Goal: Information Seeking & Learning: Learn about a topic

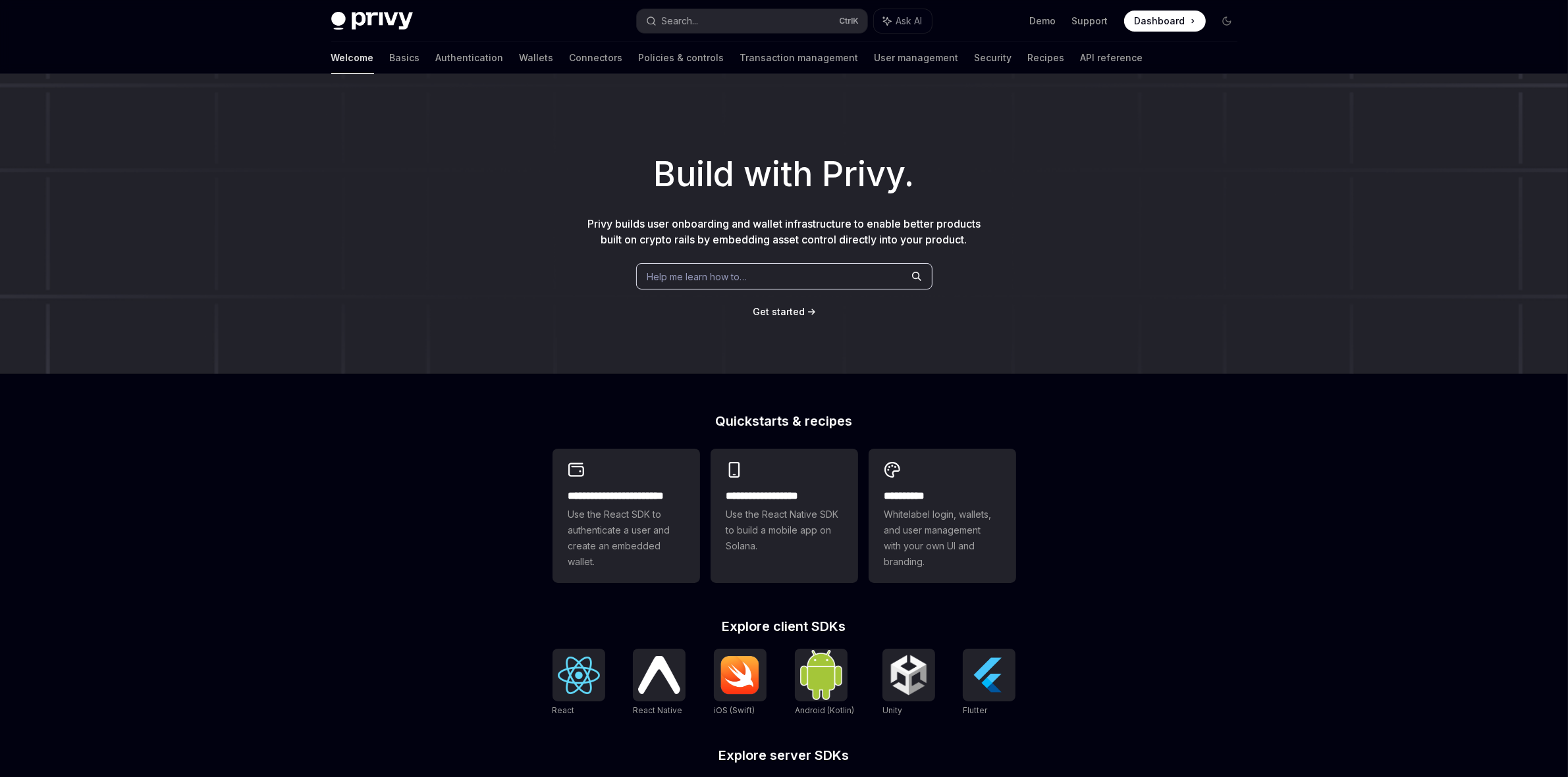
click at [1167, 17] on span "Dashboard" at bounding box center [1159, 20] width 50 height 13
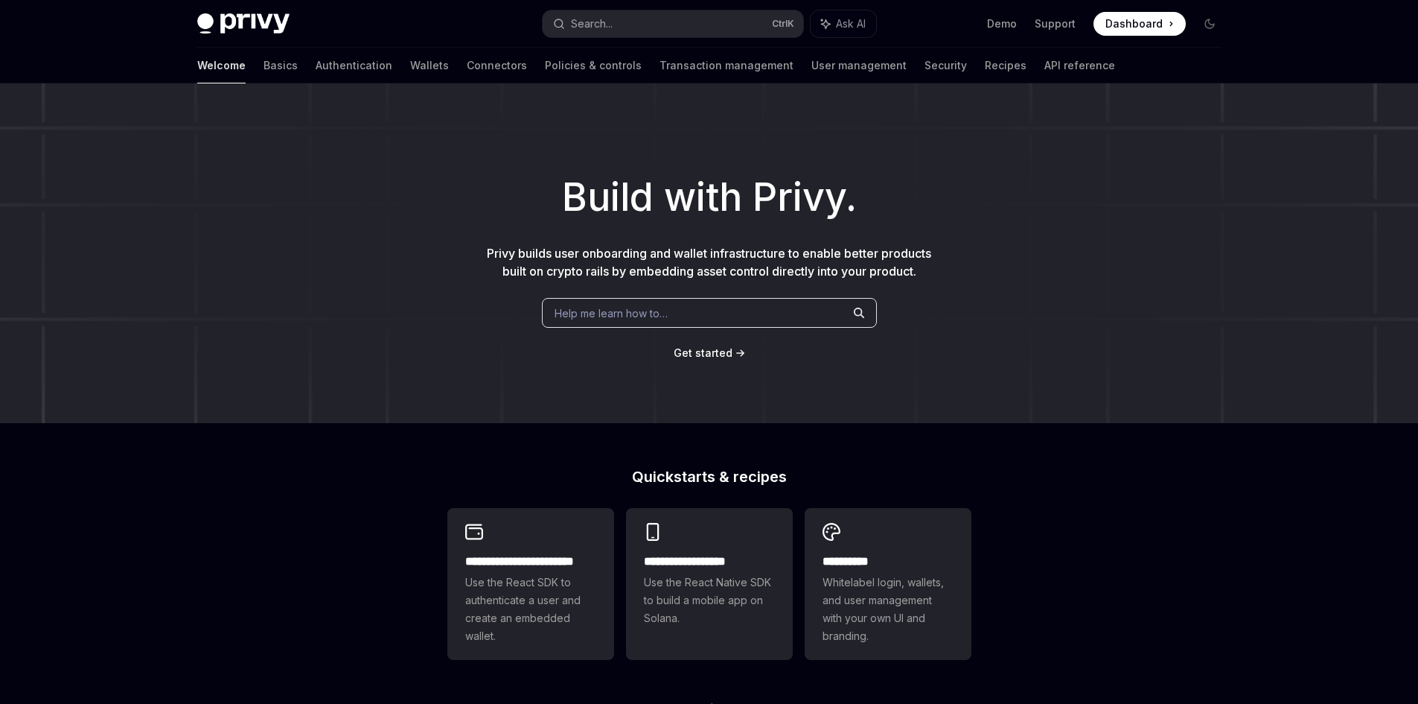
type textarea "*"
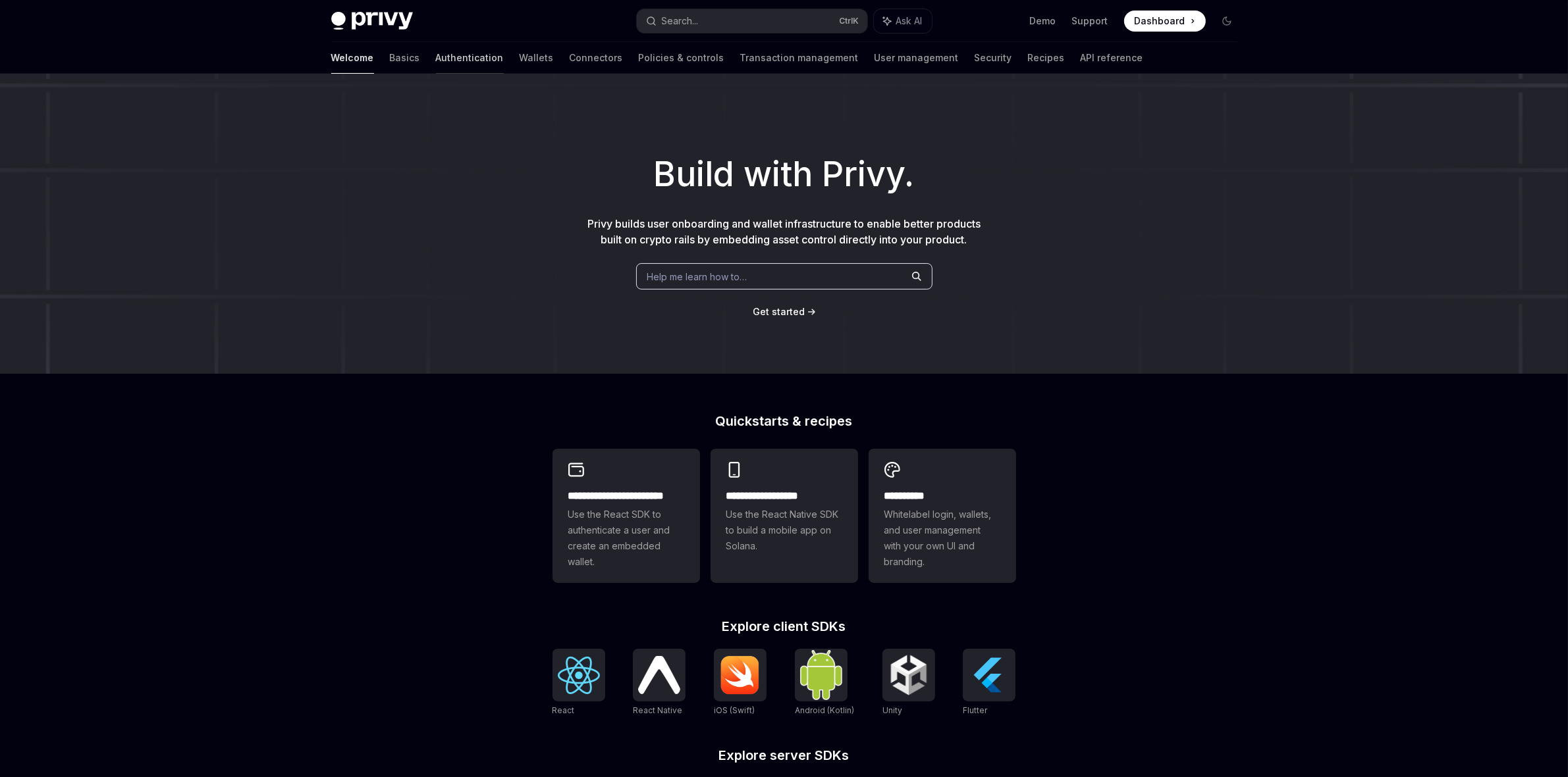
click at [436, 57] on link "Authentication" at bounding box center [470, 58] width 68 height 32
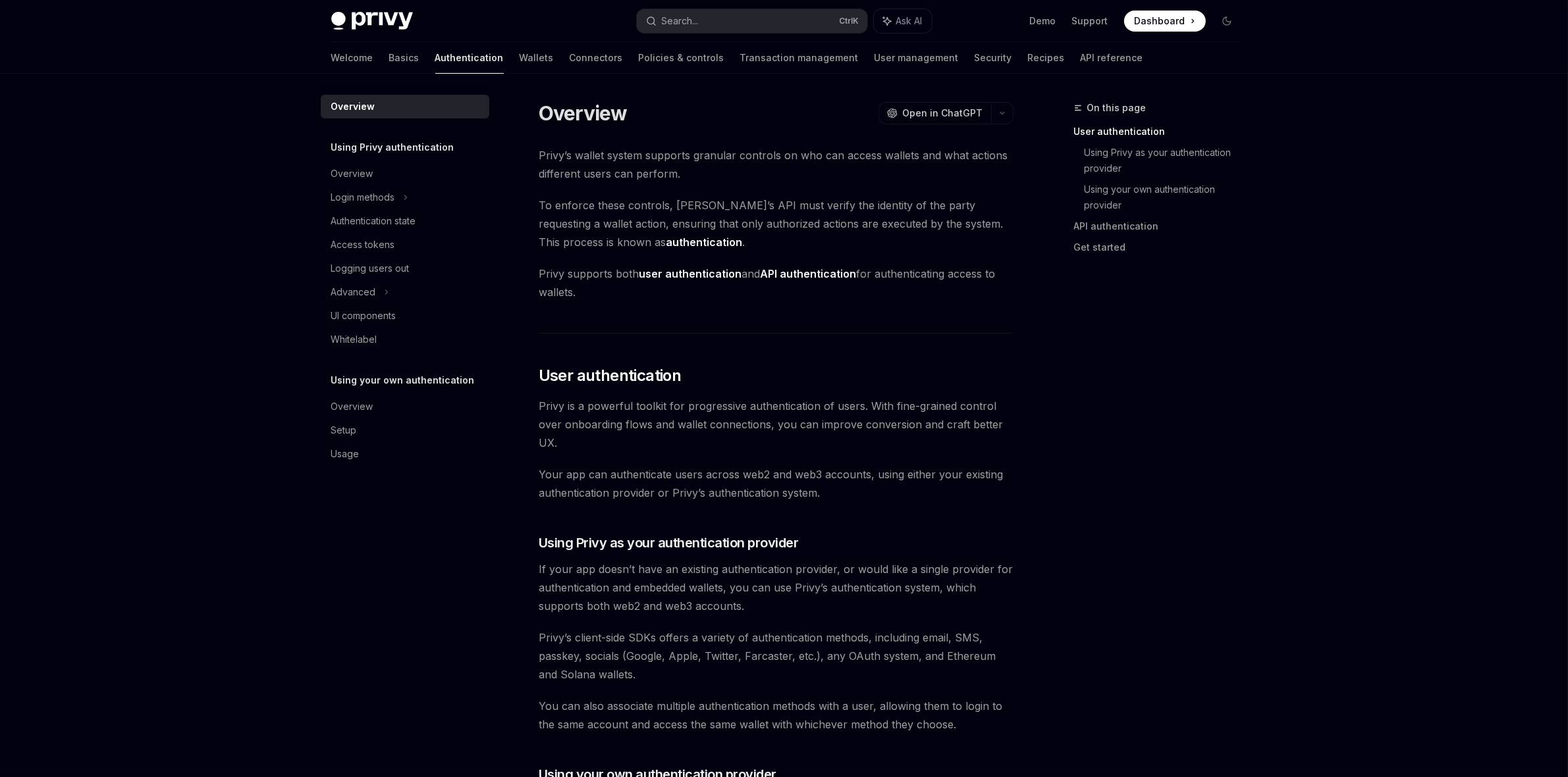
click at [373, 290] on div "Advanced" at bounding box center [353, 293] width 45 height 16
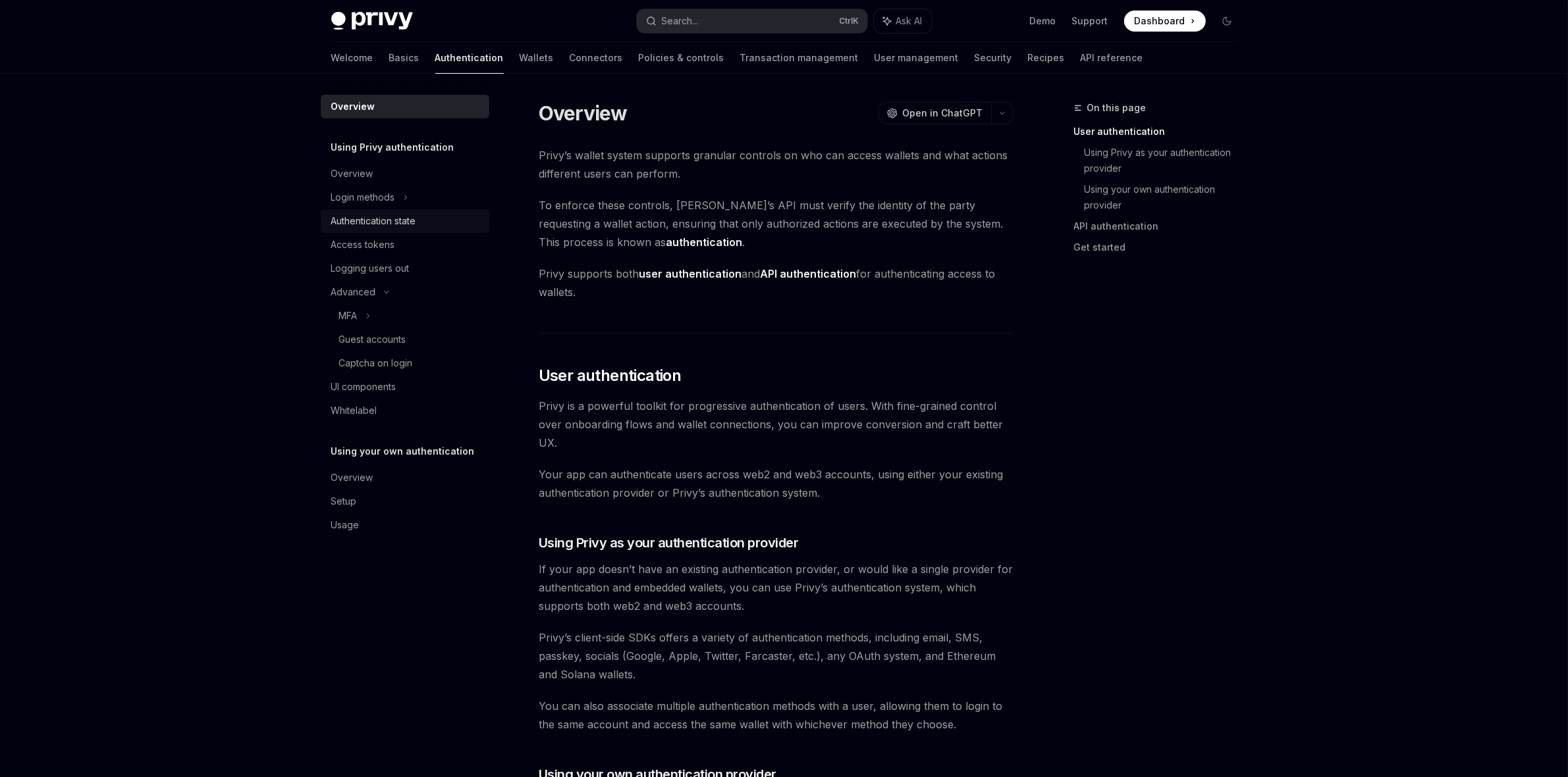
click at [398, 219] on div "Authentication state" at bounding box center [373, 221] width 85 height 16
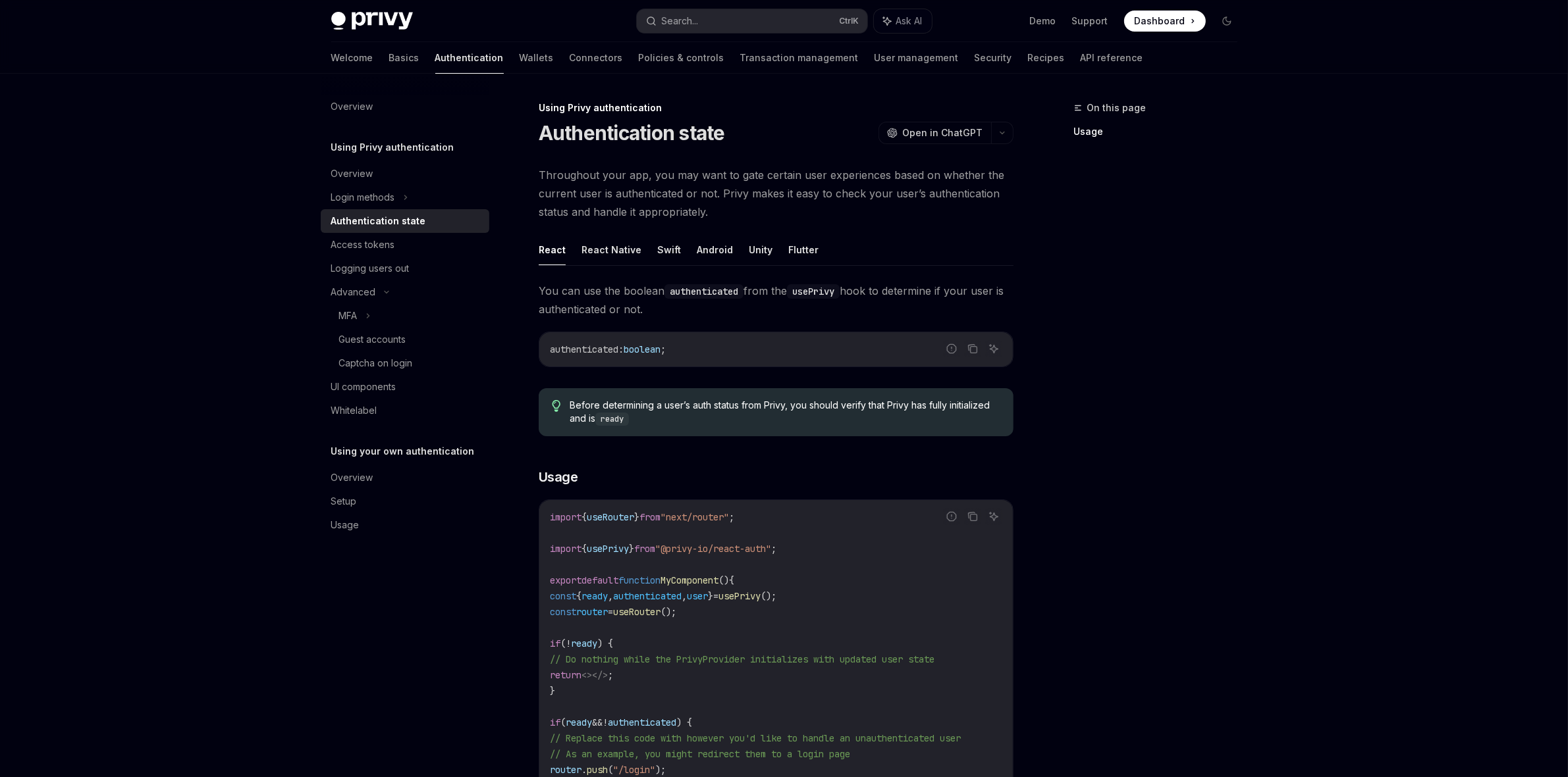
click at [180, 428] on div "Privy Docs home page Search... Ctrl K Ask AI Demo Support Dashboard Dashboard S…" at bounding box center [784, 557] width 1568 height 1115
click at [1152, 406] on div "On this page Usage" at bounding box center [1148, 438] width 200 height 677
click at [1187, 392] on div "On this page Usage" at bounding box center [1148, 438] width 200 height 677
click at [176, 405] on div "Privy Docs home page Search... Ctrl K Ask AI Demo Support Dashboard Dashboard S…" at bounding box center [784, 557] width 1568 height 1115
click at [1505, 454] on div "Privy Docs home page Search... Ctrl K Ask AI Demo Support Dashboard Dashboard S…" at bounding box center [784, 557] width 1568 height 1115
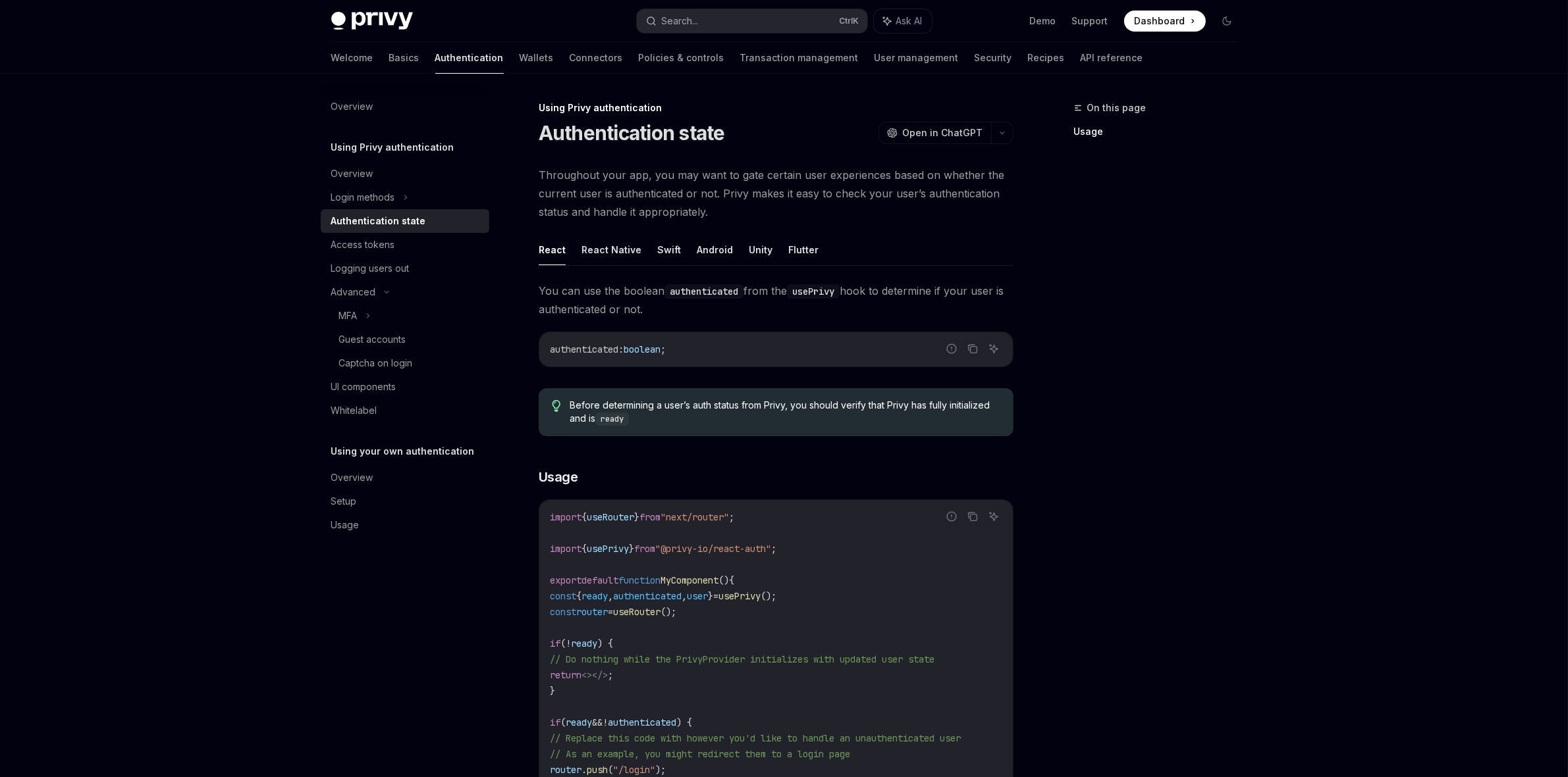
click at [226, 382] on div "Privy Docs home page Search... Ctrl K Ask AI Demo Support Dashboard Dashboard S…" at bounding box center [784, 557] width 1568 height 1115
click at [1233, 423] on div "On this page Usage" at bounding box center [1148, 438] width 200 height 677
drag, startPoint x: 193, startPoint y: 298, endPoint x: 486, endPoint y: 265, distance: 294.9
click at [195, 296] on div "Privy Docs home page Search... Ctrl K Ask AI Demo Support Dashboard Dashboard S…" at bounding box center [784, 557] width 1568 height 1115
click at [228, 279] on div "Privy Docs home page Search... Ctrl K Ask AI Demo Support Dashboard Dashboard S…" at bounding box center [784, 557] width 1568 height 1115
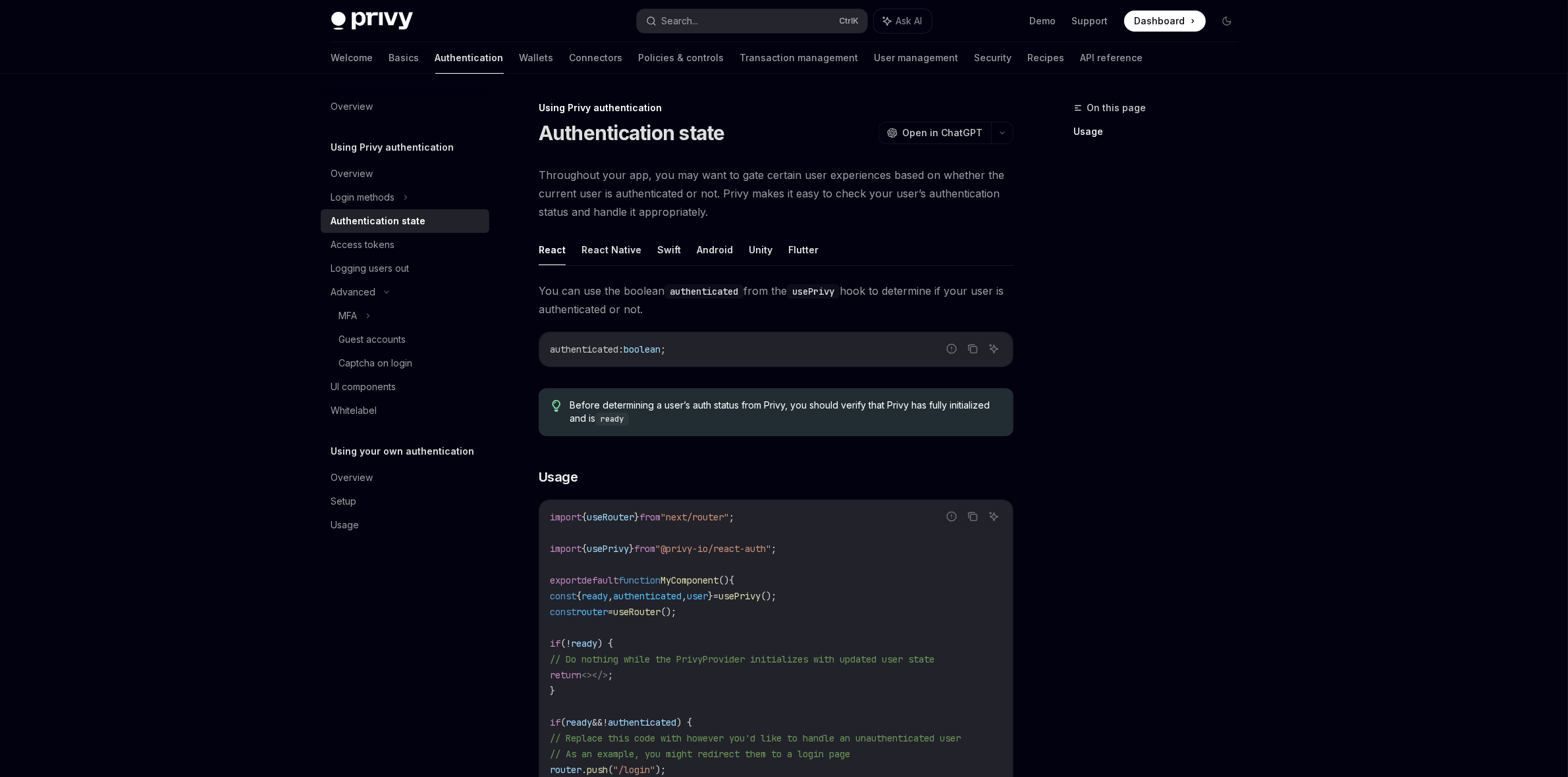
click at [1466, 288] on div "Privy Docs home page Search... Ctrl K Ask AI Demo Support Dashboard Dashboard S…" at bounding box center [784, 557] width 1568 height 1115
click at [199, 292] on div "Privy Docs home page Search... Ctrl K Ask AI Demo Support Dashboard Dashboard S…" at bounding box center [784, 557] width 1568 height 1115
click at [1291, 416] on div "Privy Docs home page Search... Ctrl K Ask AI Demo Support Dashboard Dashboard S…" at bounding box center [784, 557] width 1568 height 1115
click at [380, 291] on icon at bounding box center [386, 293] width 16 height 5
click at [380, 291] on div "Advanced" at bounding box center [405, 292] width 169 height 24
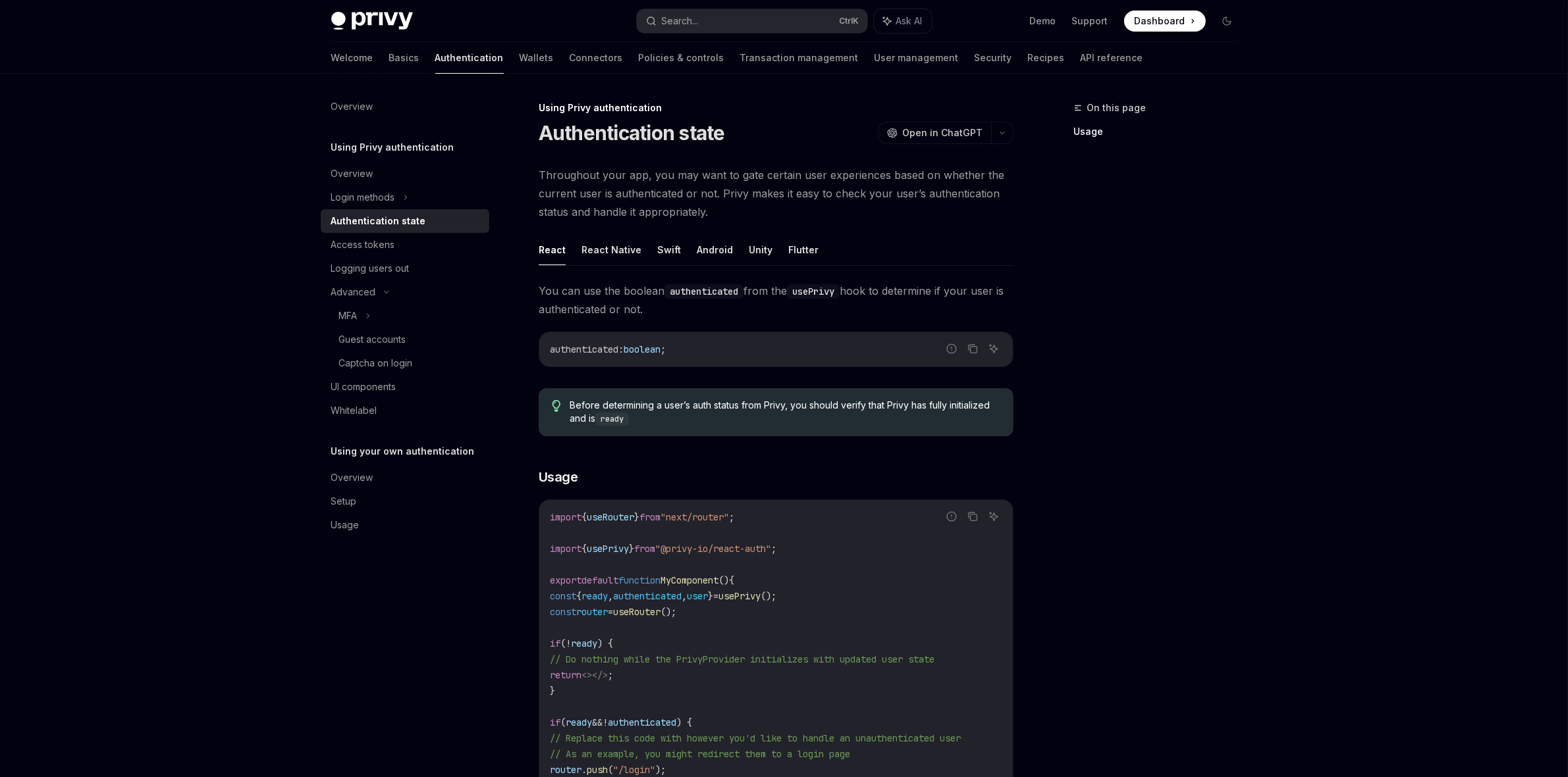
click at [1022, 415] on div "On this page Usage Using Privy authentication Authentication state OpenAI Open …" at bounding box center [784, 594] width 927 height 1041
click at [218, 458] on div "Privy Docs home page Search... Ctrl K Ask AI Demo Support Dashboard Dashboard S…" at bounding box center [784, 557] width 1568 height 1115
click at [362, 387] on div "UI components" at bounding box center [363, 387] width 65 height 16
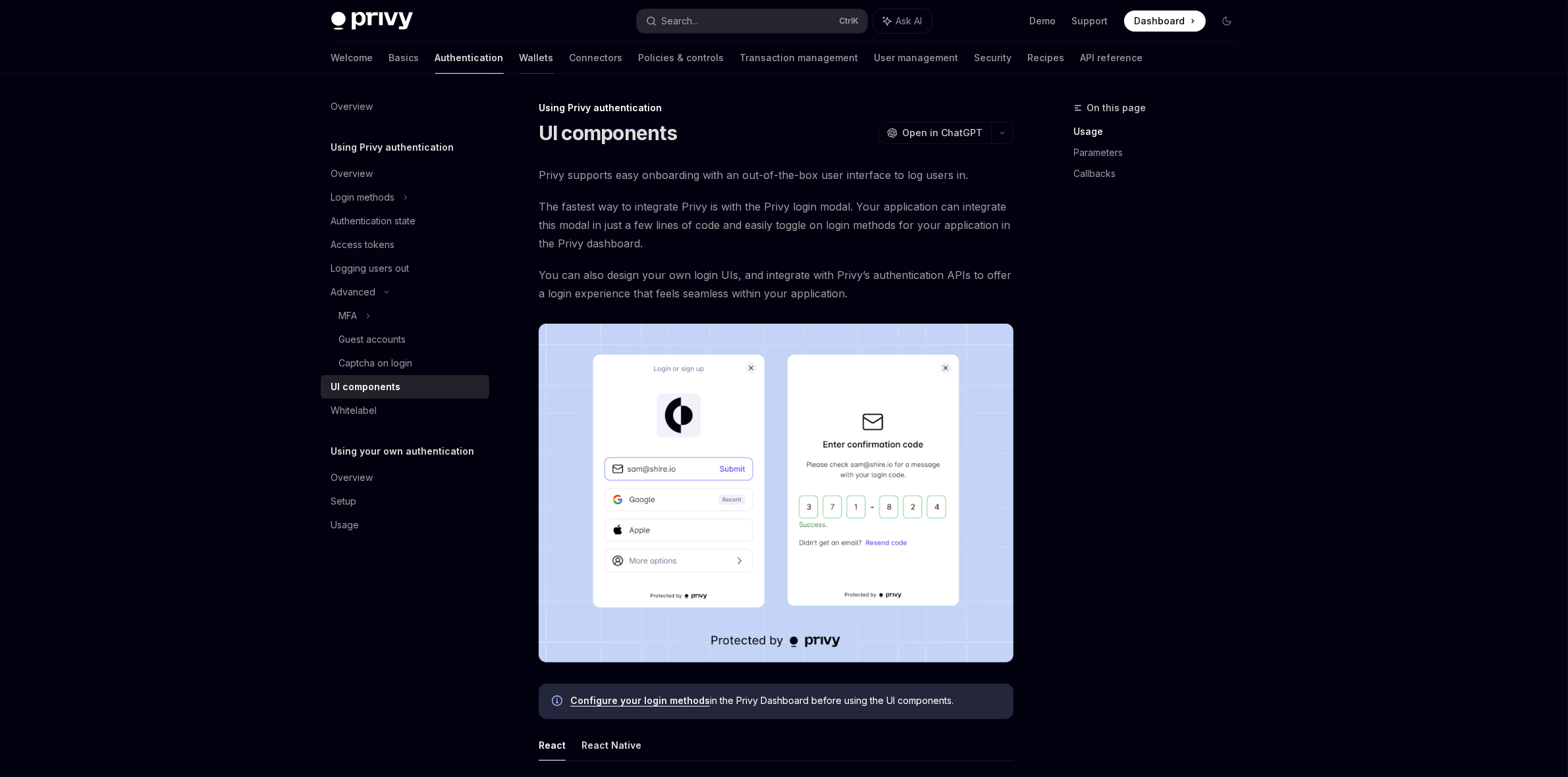
click at [519, 59] on link "Wallets" at bounding box center [536, 58] width 34 height 32
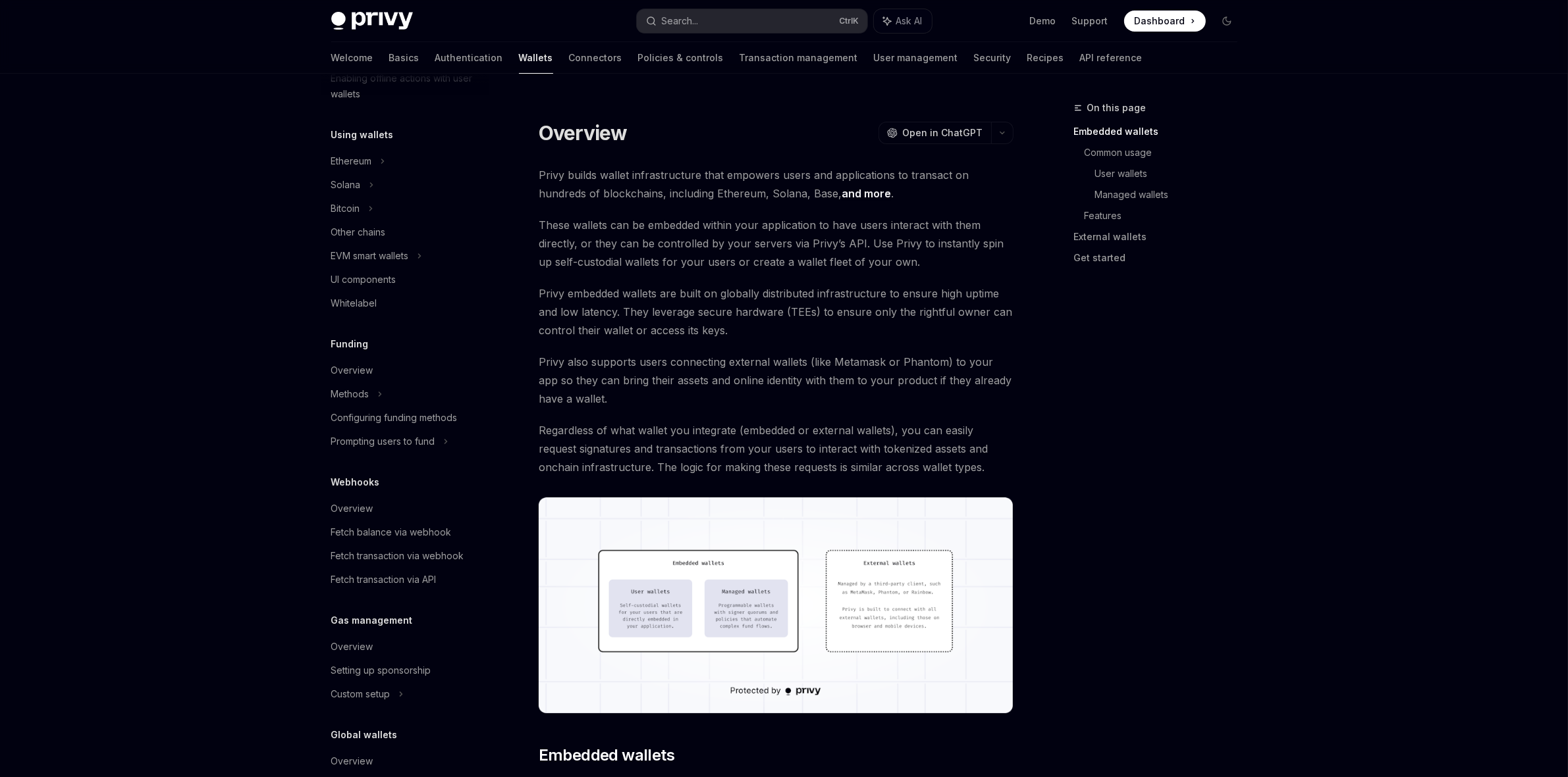
scroll to position [353, 0]
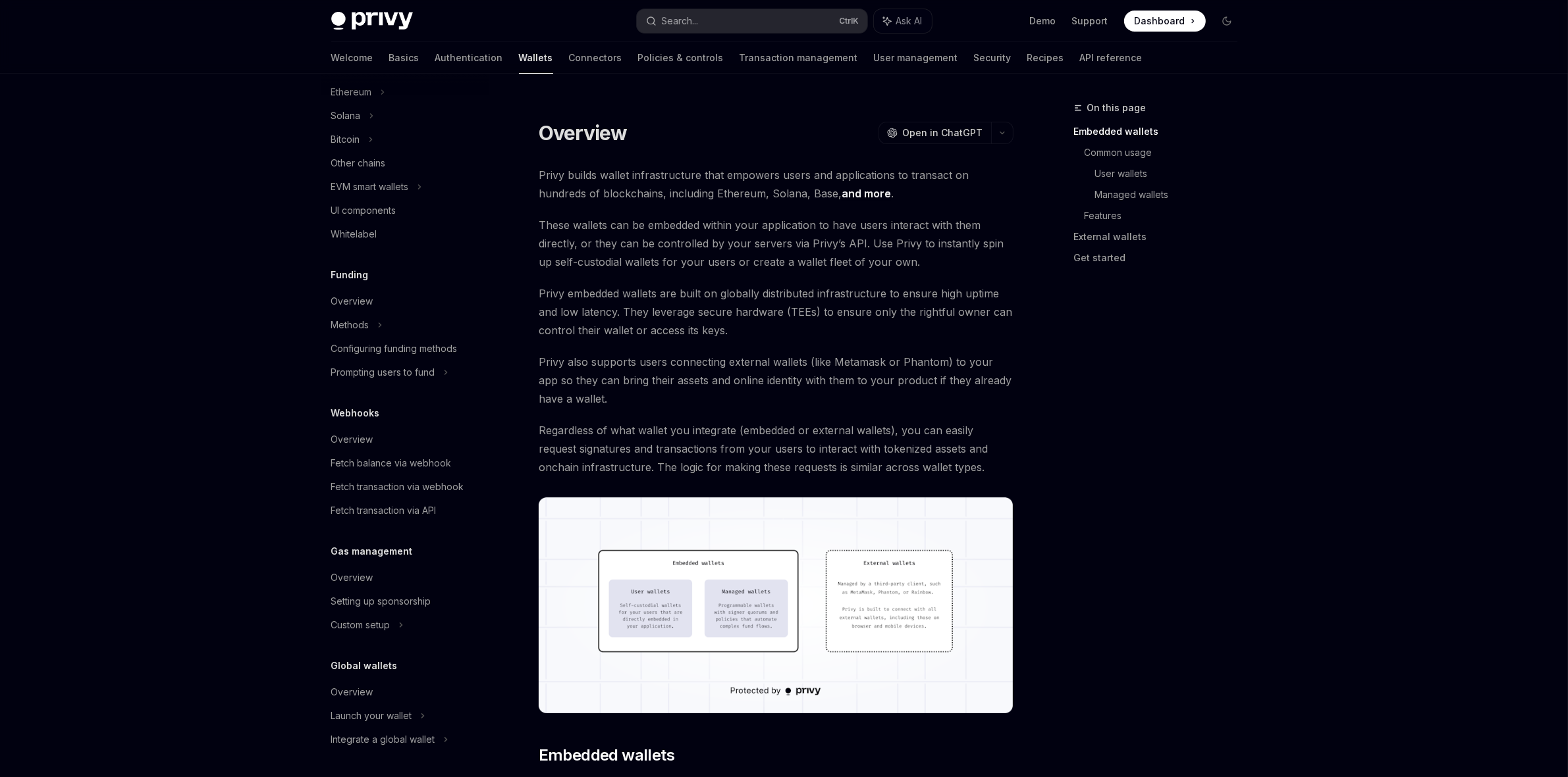
click at [436, 61] on link "Authentication" at bounding box center [469, 58] width 68 height 32
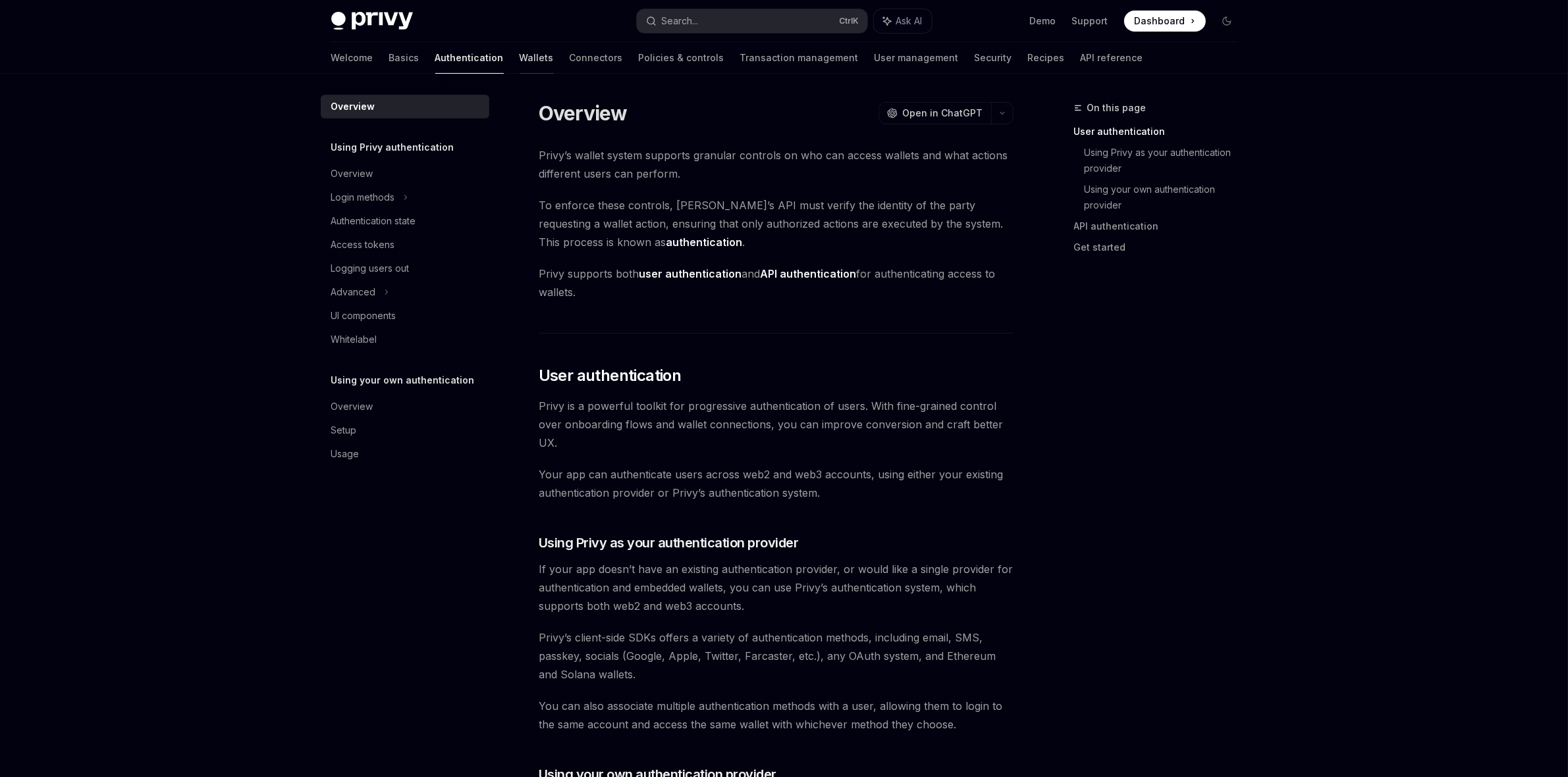
click at [519, 57] on link "Wallets" at bounding box center [536, 58] width 34 height 32
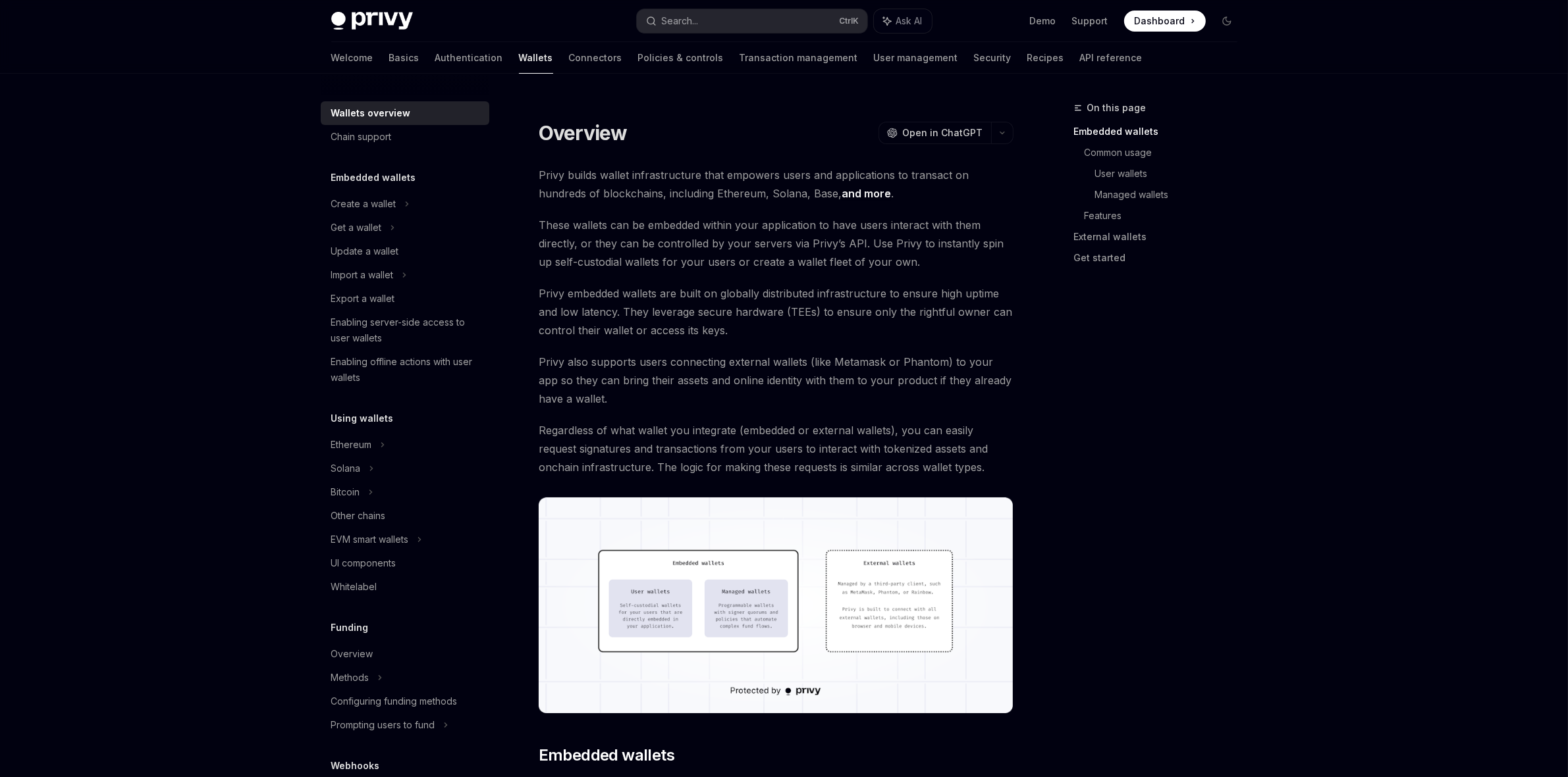
click at [1175, 302] on div "On this page Embedded wallets Common usage User wallets Managed wallets Feature…" at bounding box center [1148, 438] width 200 height 677
drag, startPoint x: 279, startPoint y: 290, endPoint x: 254, endPoint y: 324, distance: 42.2
click at [398, 231] on div "Get a wallet" at bounding box center [405, 227] width 169 height 24
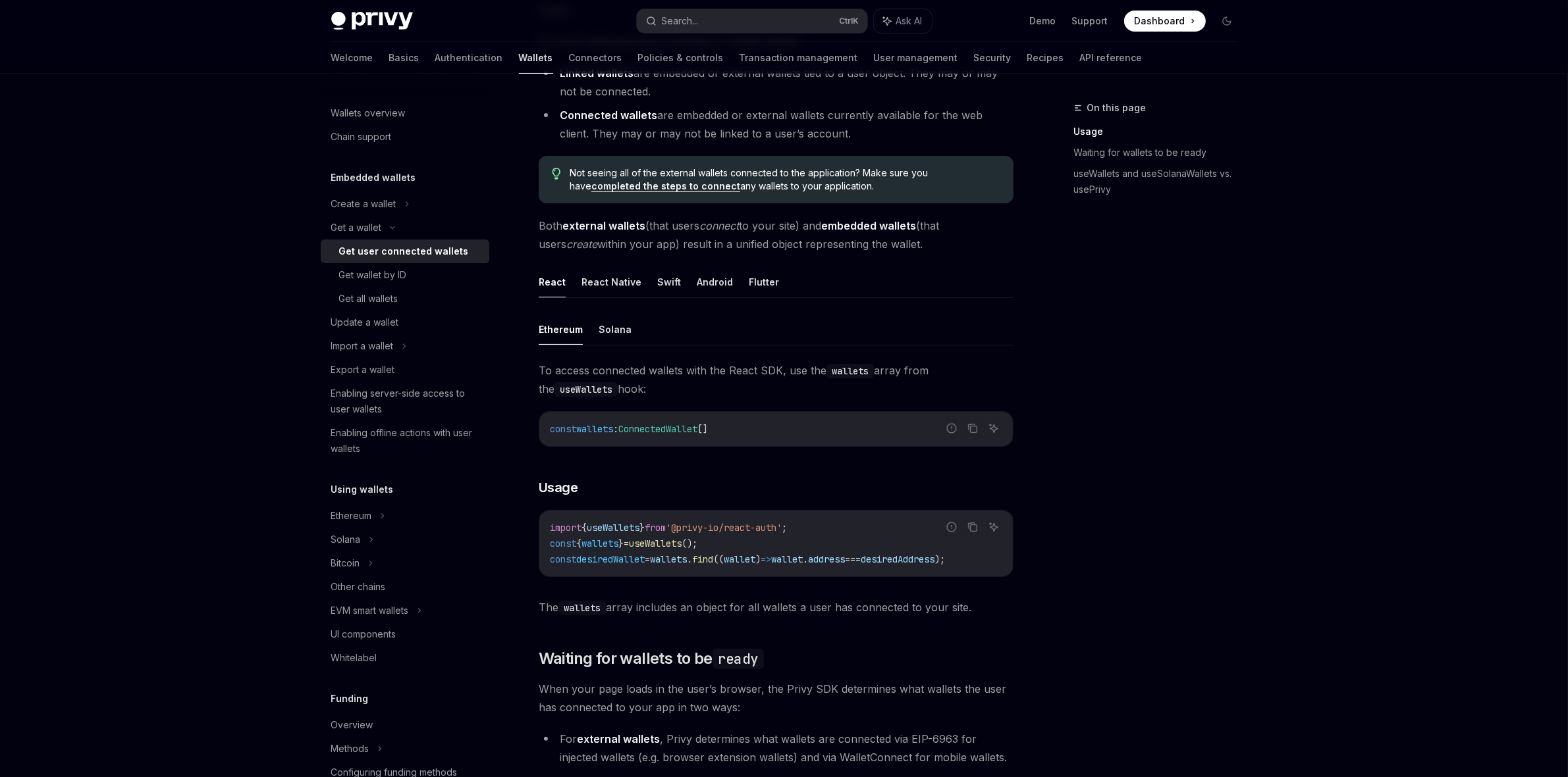
scroll to position [329, 0]
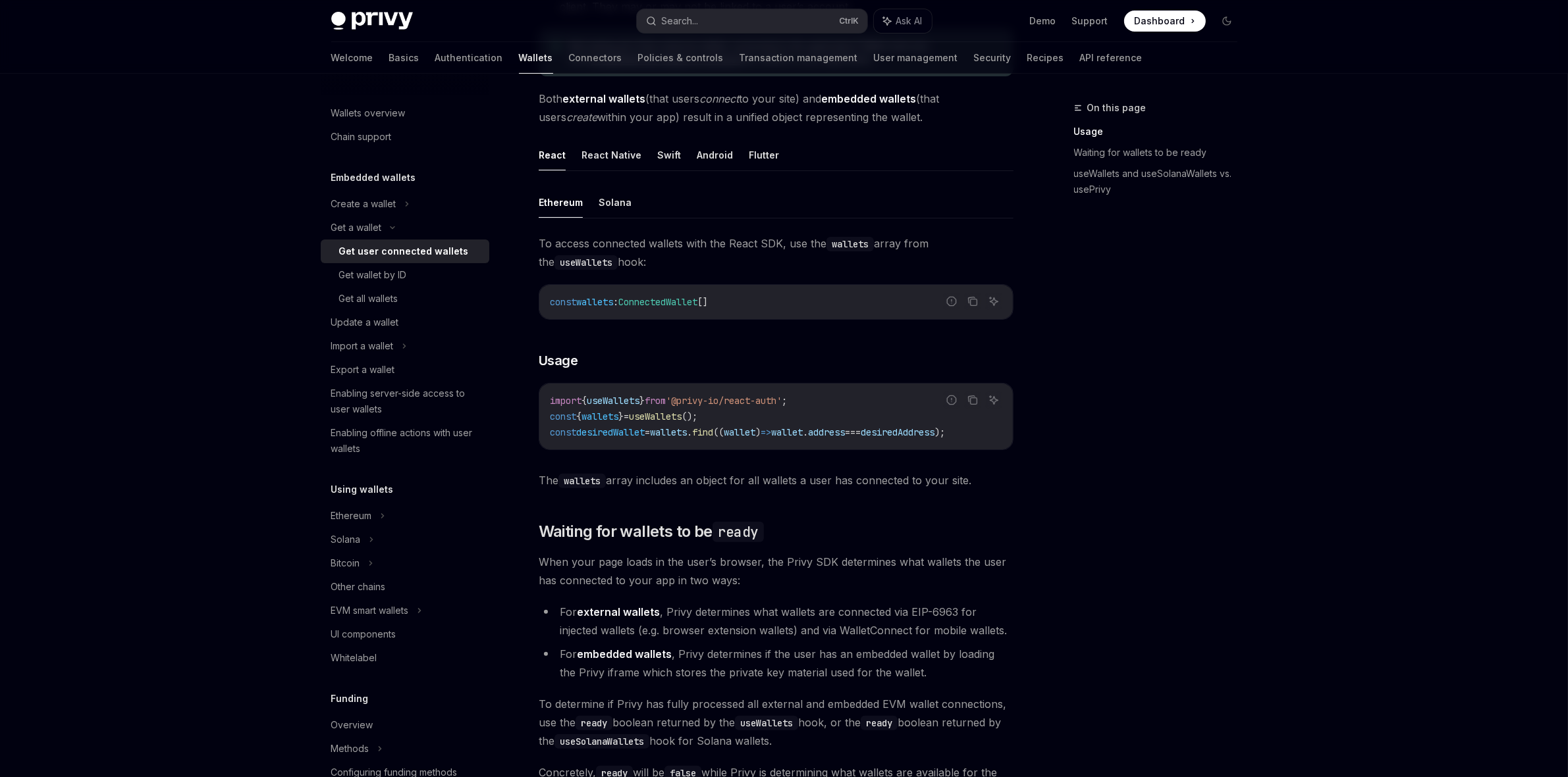
click at [1304, 389] on div "Privy Docs home page Search... Ctrl K Ask AI Demo Support Dashboard Dashboard S…" at bounding box center [784, 558] width 1568 height 1773
click at [386, 287] on link "Get all wallets" at bounding box center [405, 299] width 169 height 24
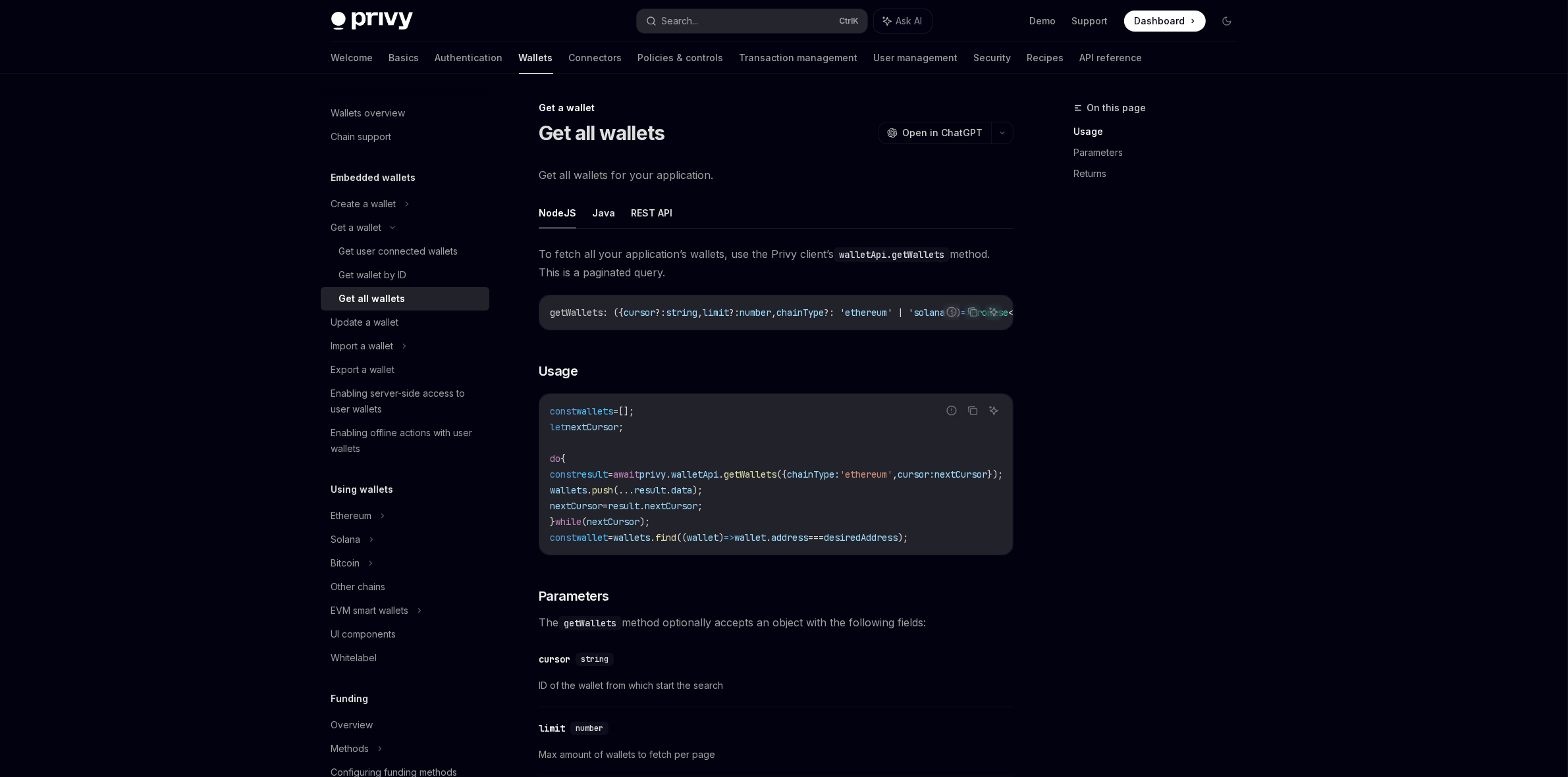
click at [1324, 378] on div "Privy Docs home page Search... Ctrl K Ask AI Demo Support Dashboard Dashboard S…" at bounding box center [784, 619] width 1568 height 1238
click at [1160, 421] on div "On this page Usage Parameters Returns" at bounding box center [1148, 438] width 200 height 677
click at [398, 303] on div "Get all wallets" at bounding box center [371, 299] width 66 height 16
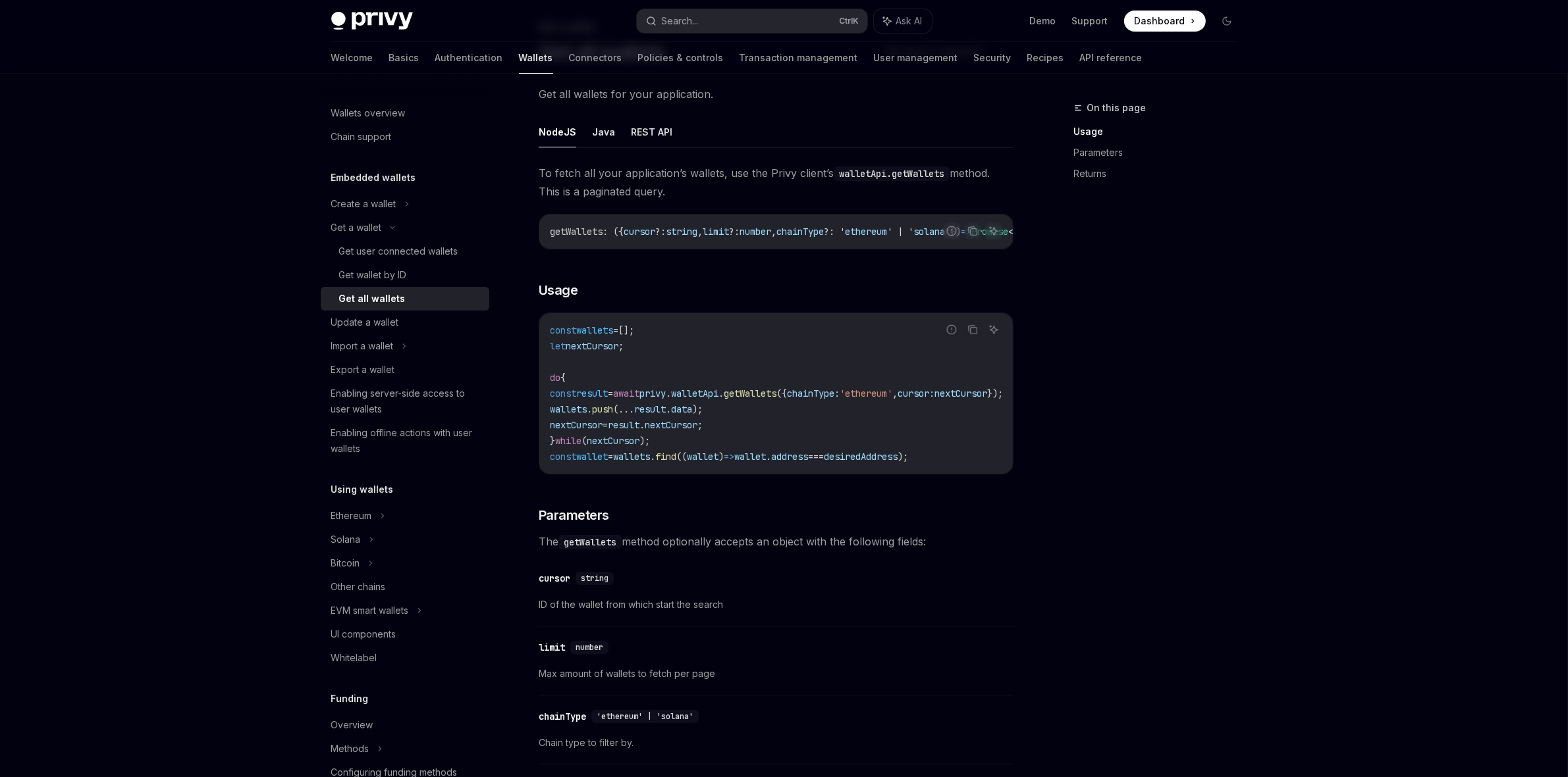
scroll to position [82, 0]
click at [1174, 386] on div "On this page Usage Parameters Returns" at bounding box center [1148, 438] width 200 height 677
click at [400, 395] on div "Enabling server-side access to user wallets" at bounding box center [406, 401] width 150 height 32
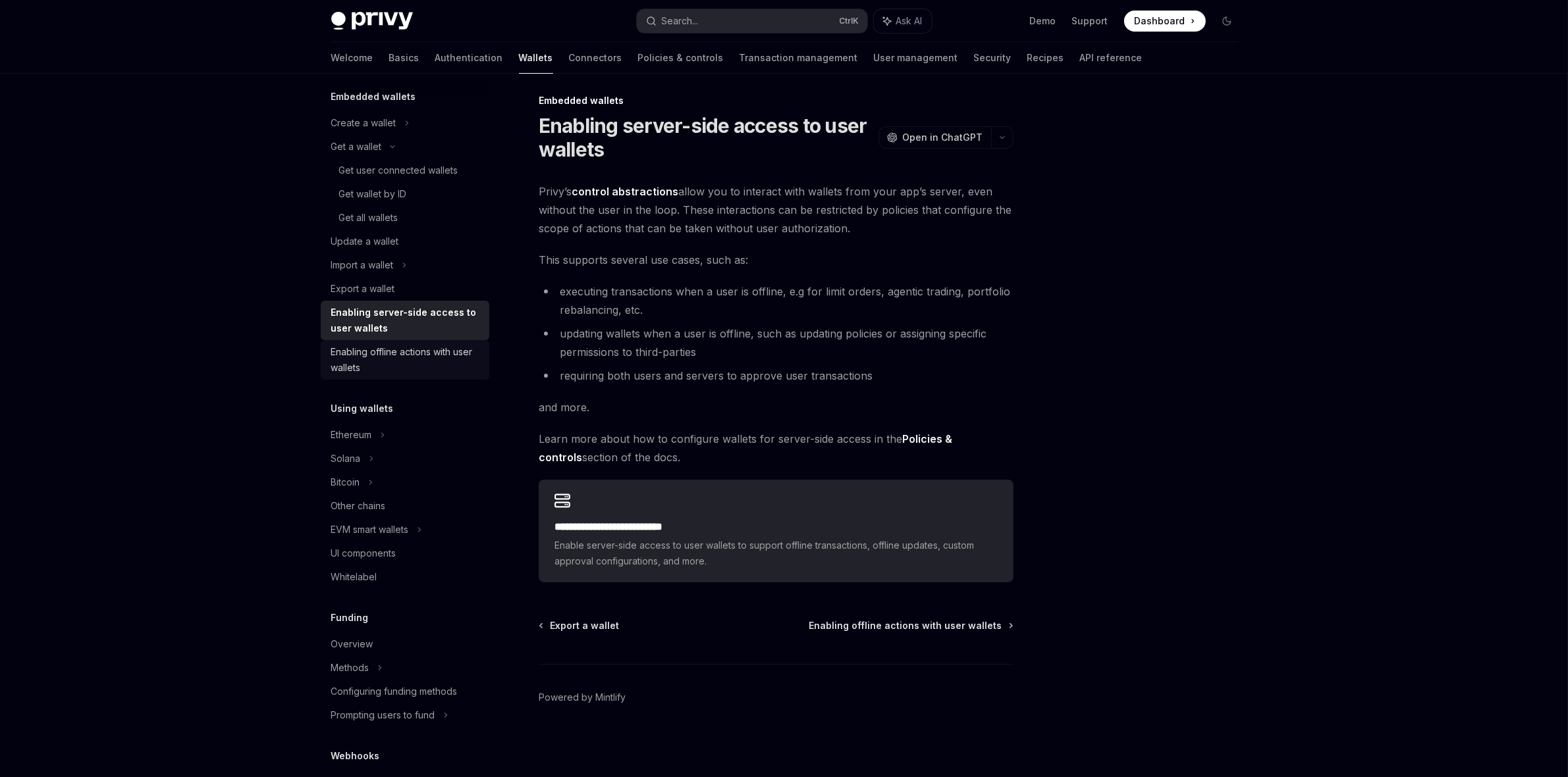
scroll to position [82, 0]
click at [417, 546] on div "UI components" at bounding box center [406, 552] width 150 height 16
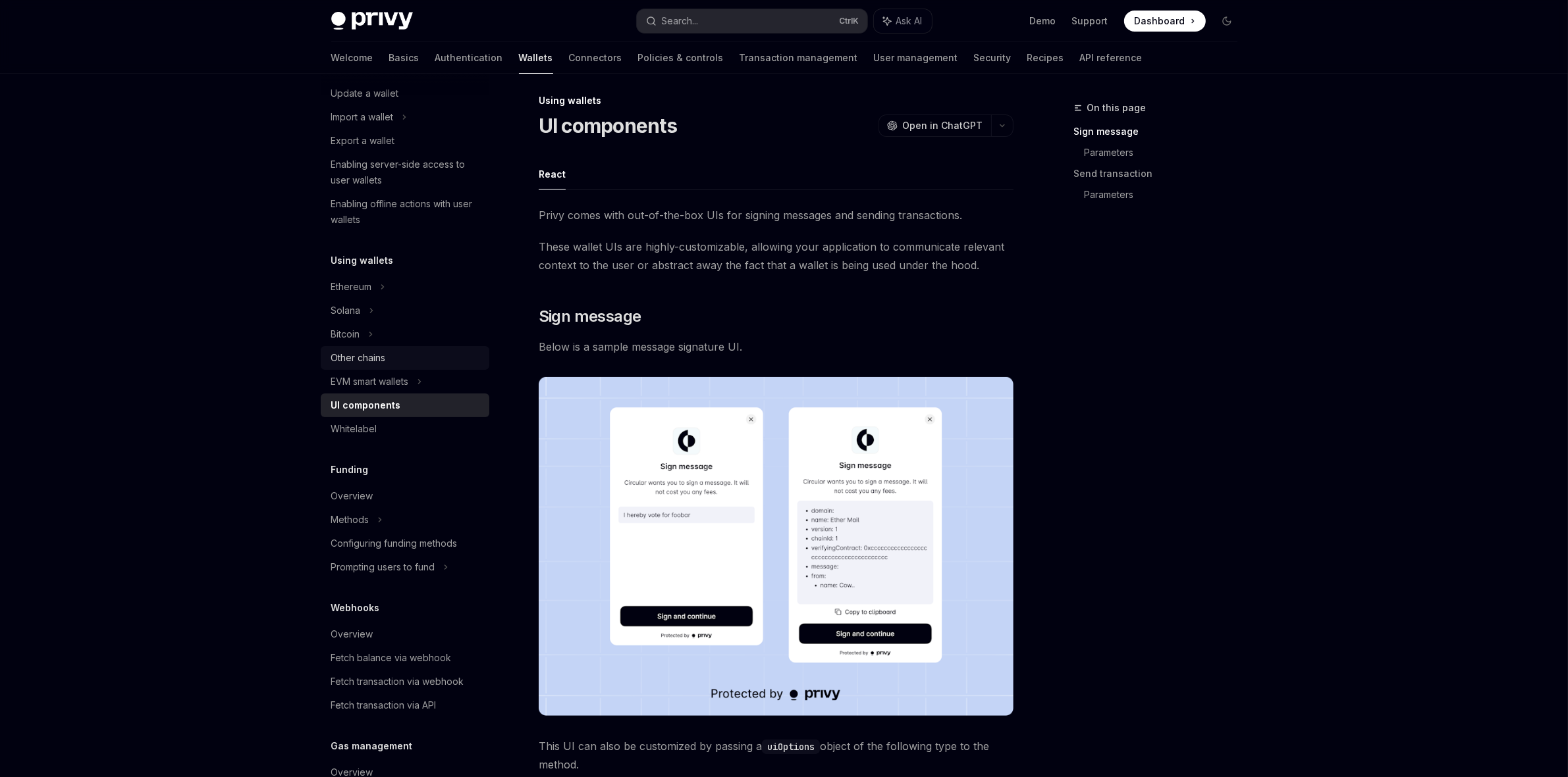
scroll to position [329, 0]
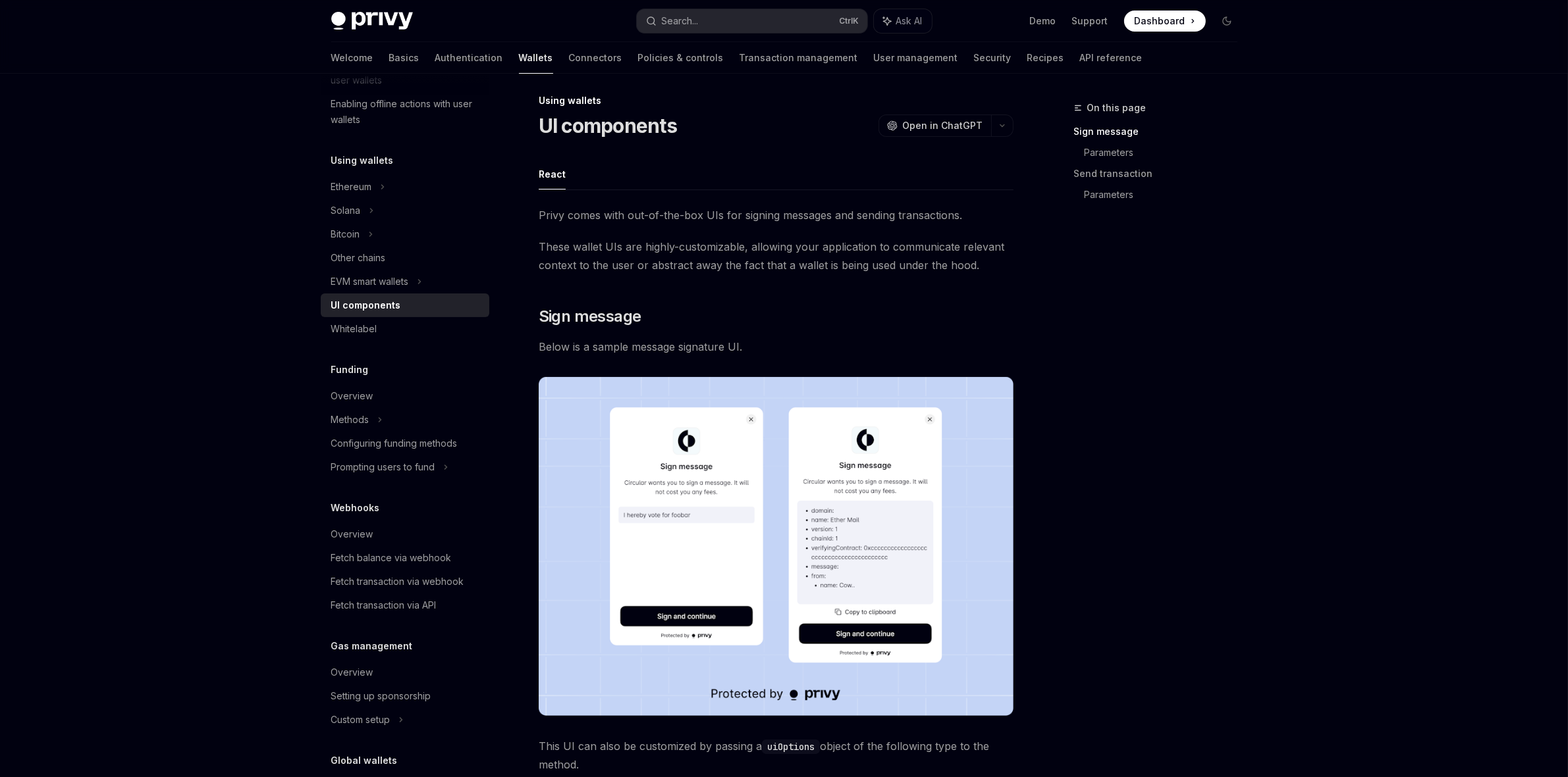
click at [386, 645] on h5 "Gas management" at bounding box center [371, 646] width 81 height 16
click at [392, 721] on div "Custom setup" at bounding box center [405, 720] width 169 height 24
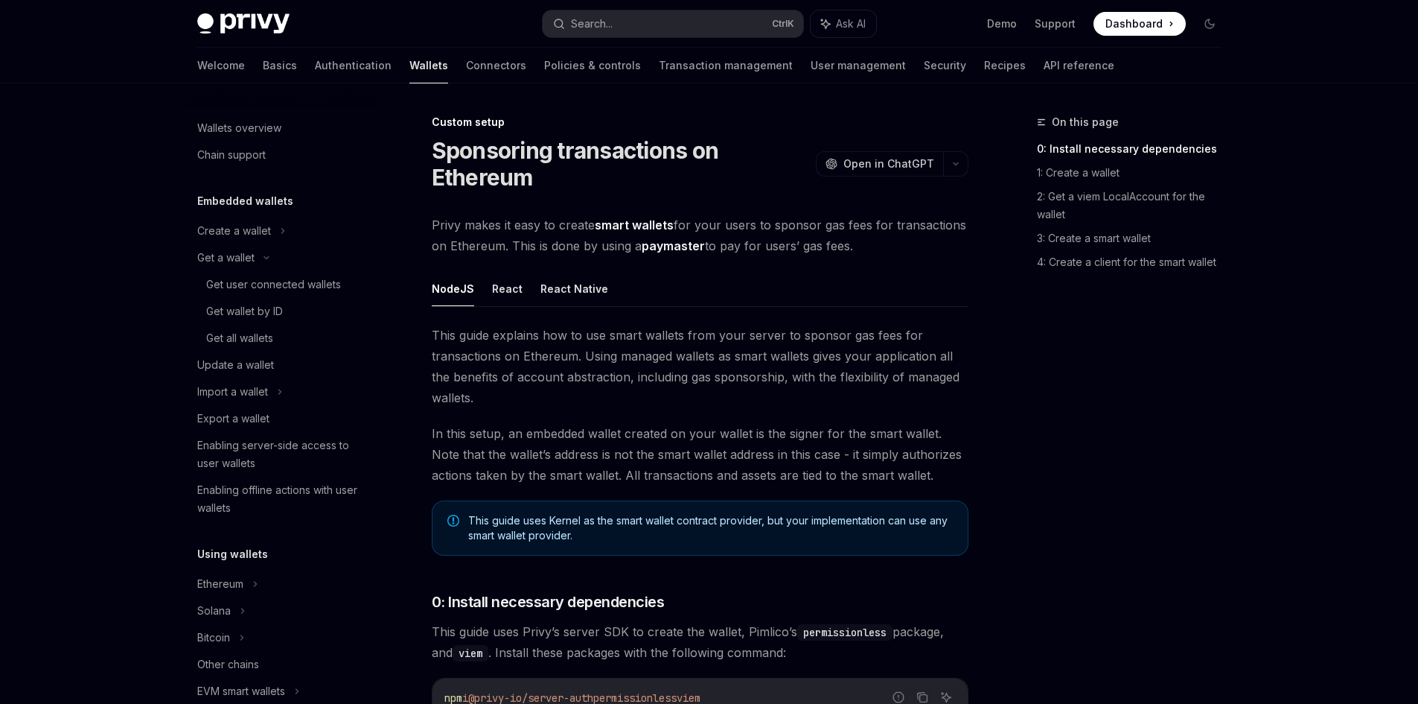
drag, startPoint x: 1757, startPoint y: 0, endPoint x: 89, endPoint y: 386, distance: 1712.6
click at [1185, 465] on div "On this page 0: Install necessary dependencies 1: Create a wallet 2: Get a viem…" at bounding box center [1120, 408] width 226 height 590
click at [236, 337] on div "Get all wallets" at bounding box center [239, 338] width 67 height 18
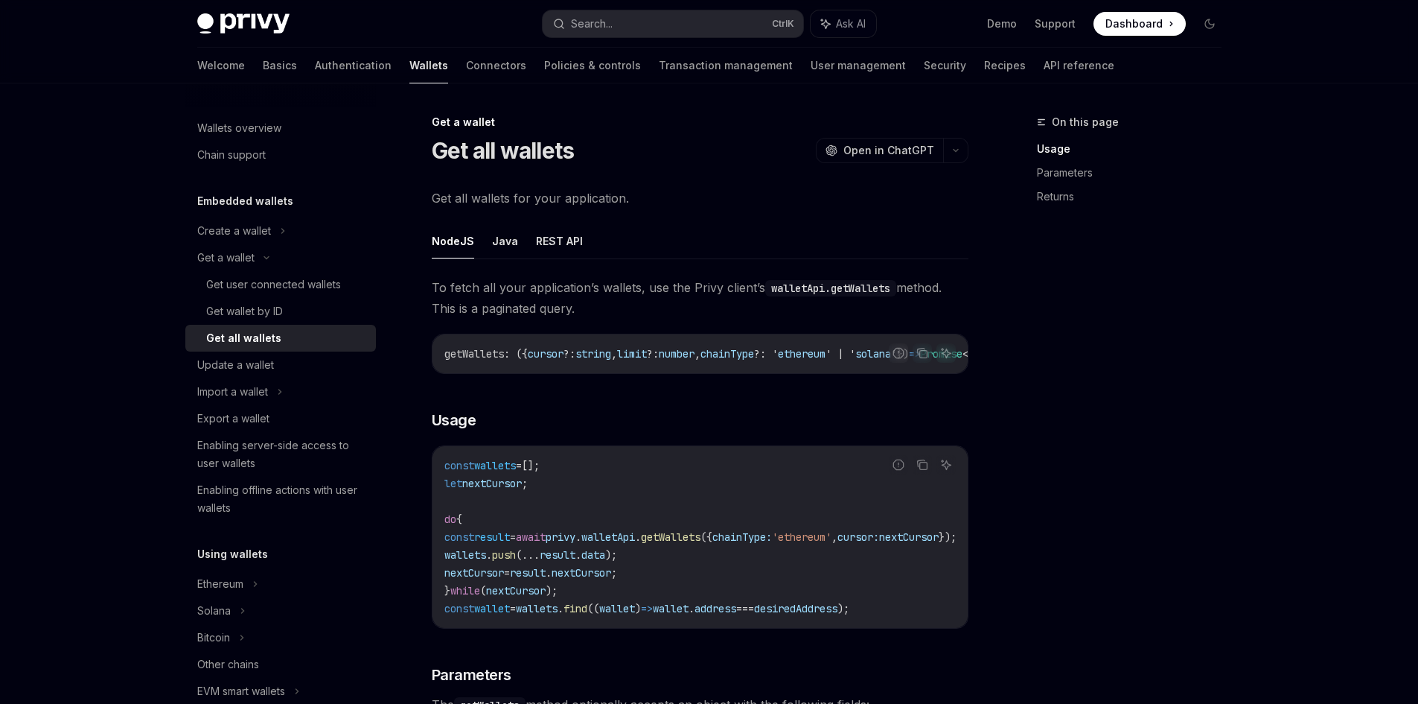
click at [55, 325] on div "Privy Docs home page Search... Ctrl K Ask AI Demo Support Dashboard Dashboard S…" at bounding box center [709, 700] width 1418 height 1400
click at [205, 337] on link "Get all wallets" at bounding box center [280, 338] width 191 height 27
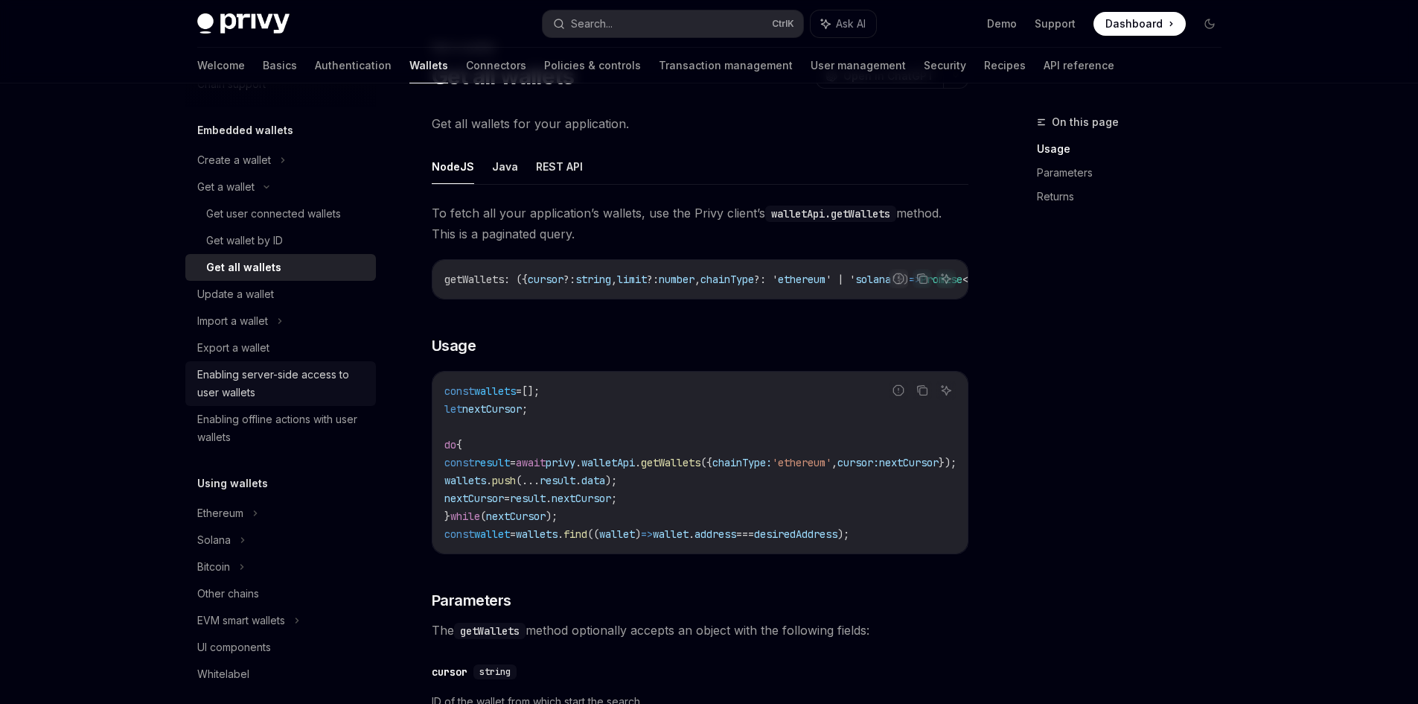
scroll to position [74, 0]
click at [48, 305] on div "Privy Docs home page Search... Ctrl K Ask AI Demo Support Dashboard Dashboard S…" at bounding box center [709, 626] width 1418 height 1400
click at [252, 259] on div "Get all wallets" at bounding box center [243, 264] width 75 height 18
drag, startPoint x: 1306, startPoint y: 424, endPoint x: 1147, endPoint y: 377, distance: 165.2
click at [1306, 424] on div "Privy Docs home page Search... Ctrl K Ask AI Demo Support Dashboard Dashboard S…" at bounding box center [709, 626] width 1418 height 1400
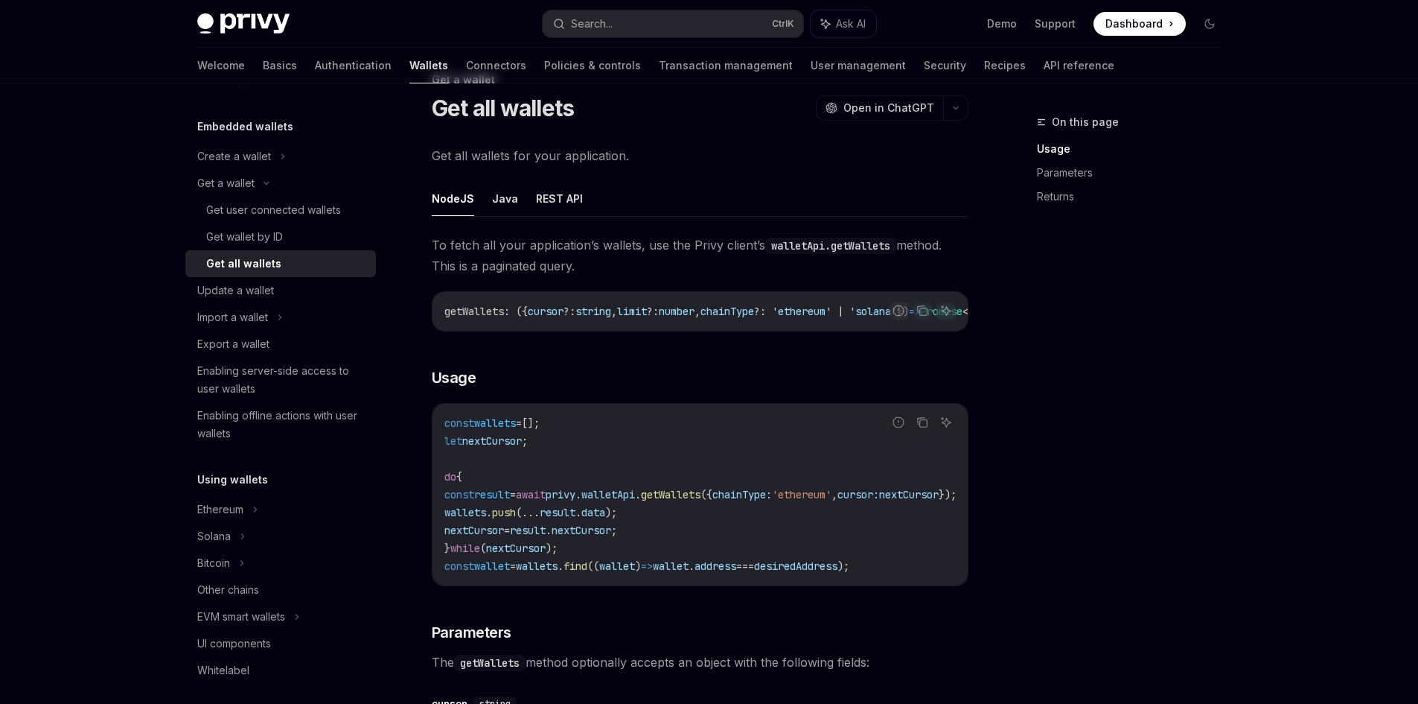
scroll to position [0, 0]
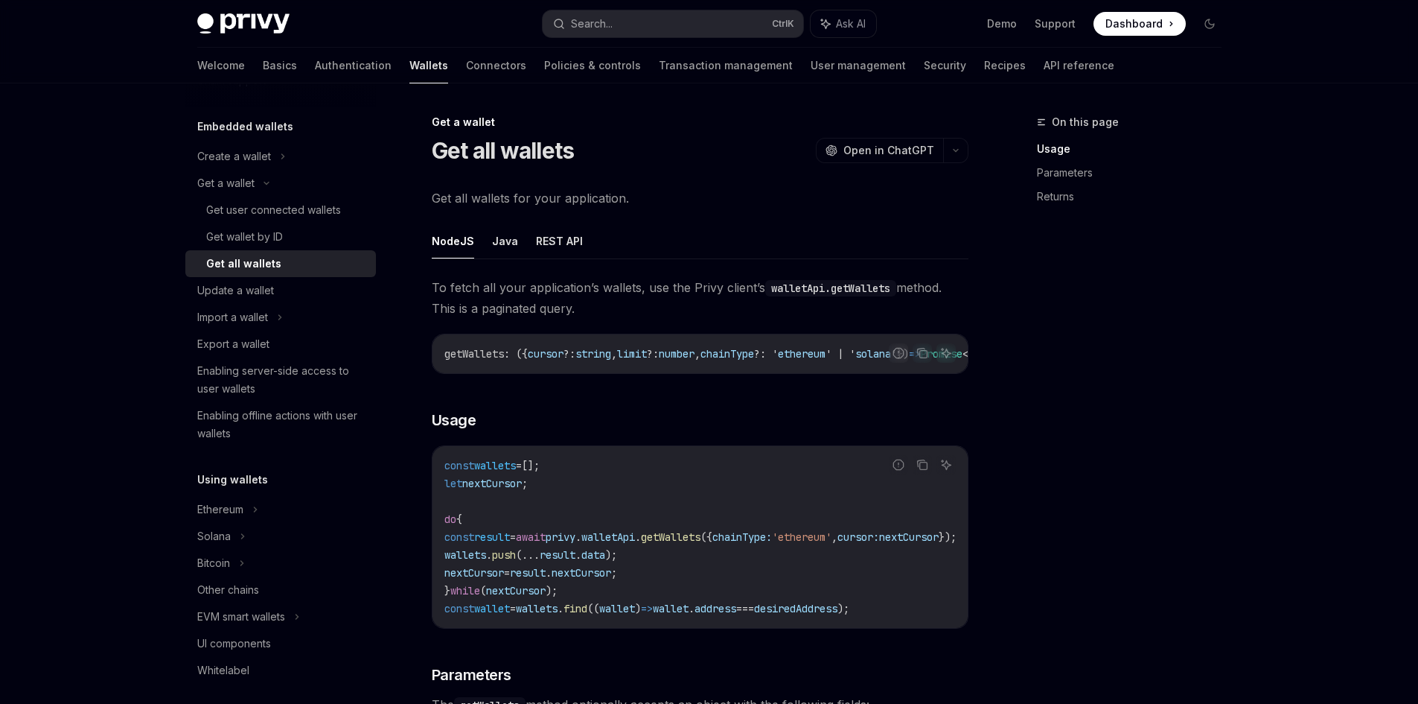
click at [1295, 331] on div "Privy Docs home page Search... Ctrl K Ask AI Demo Support Dashboard Dashboard S…" at bounding box center [709, 700] width 1418 height 1400
click at [281, 315] on icon at bounding box center [280, 317] width 6 height 18
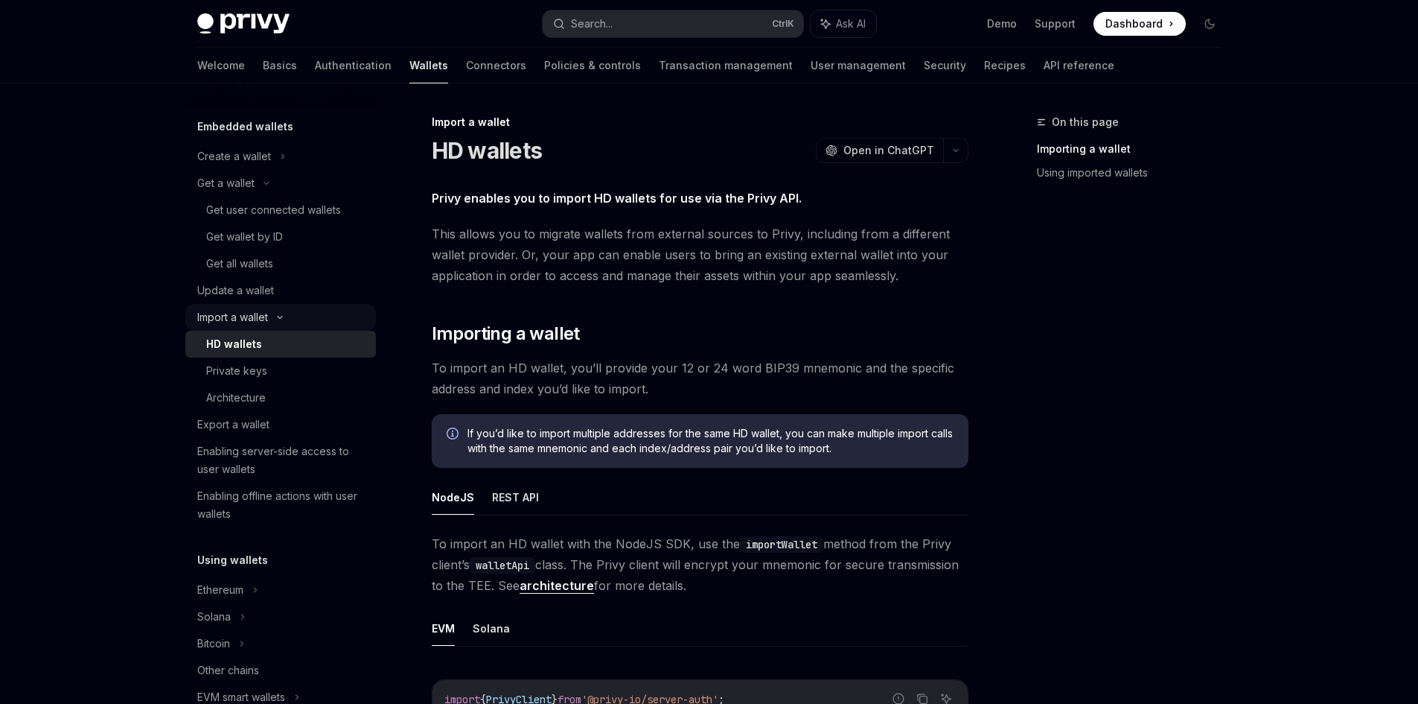
click at [281, 315] on icon at bounding box center [280, 317] width 18 height 6
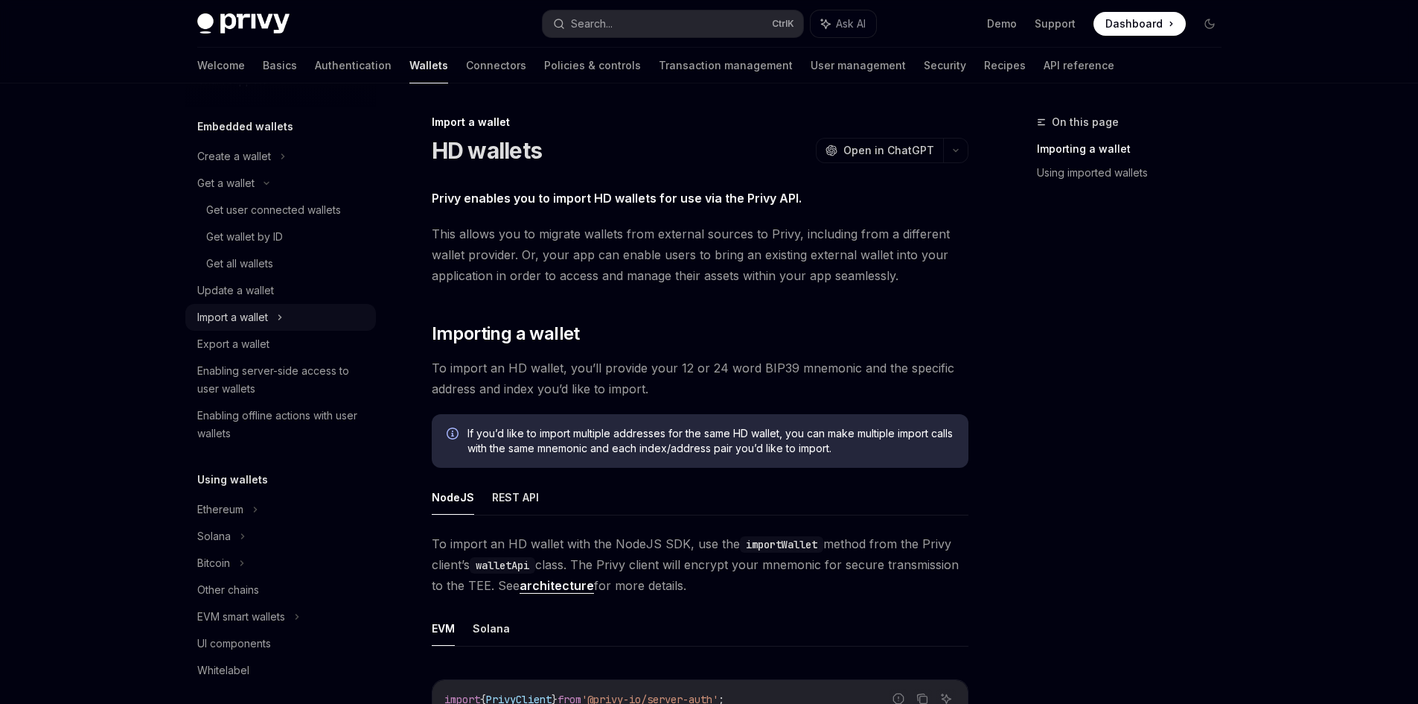
click at [281, 315] on icon at bounding box center [280, 317] width 6 height 18
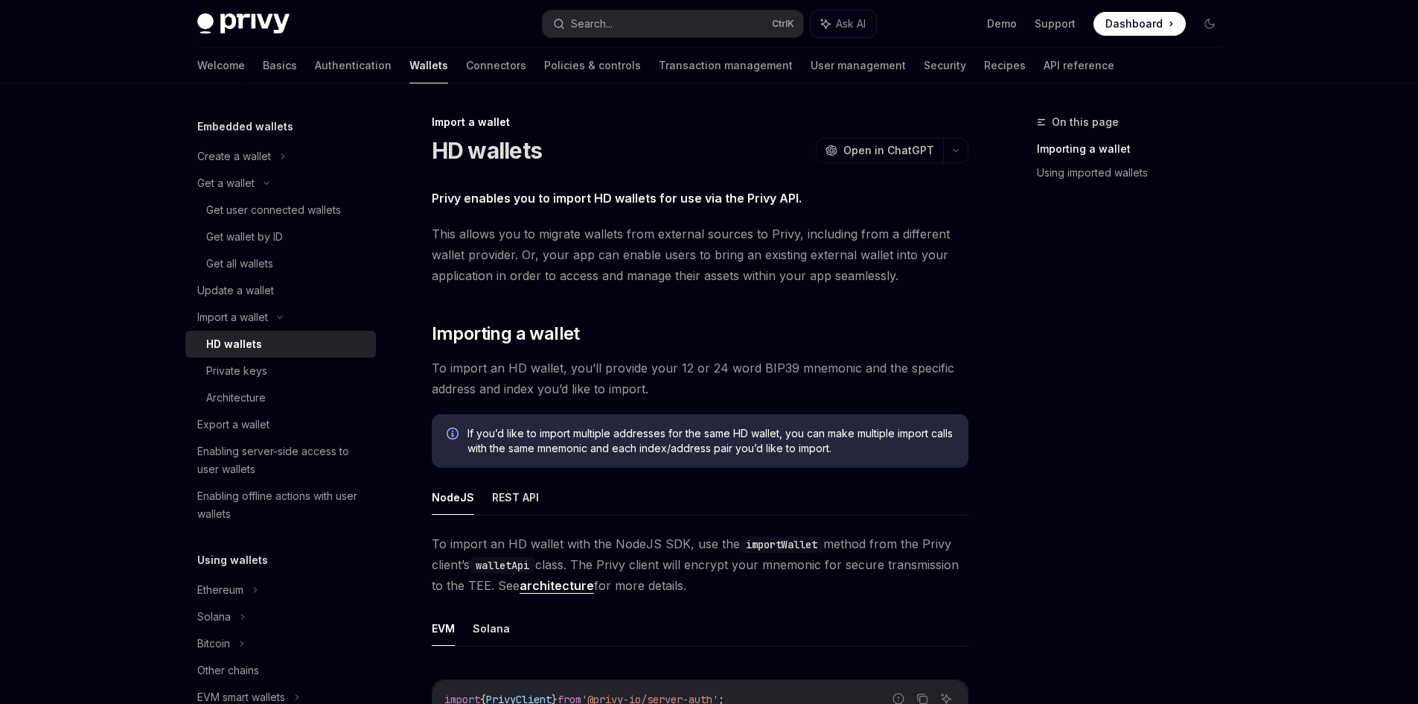
drag, startPoint x: 33, startPoint y: 321, endPoint x: 44, endPoint y: 320, distance: 11.2
click at [34, 320] on div "Privy Docs home page Search... Ctrl K Ask AI Demo Support Dashboard Dashboard S…" at bounding box center [709, 666] width 1418 height 1333
click at [261, 316] on div "Import a wallet" at bounding box center [232, 317] width 71 height 18
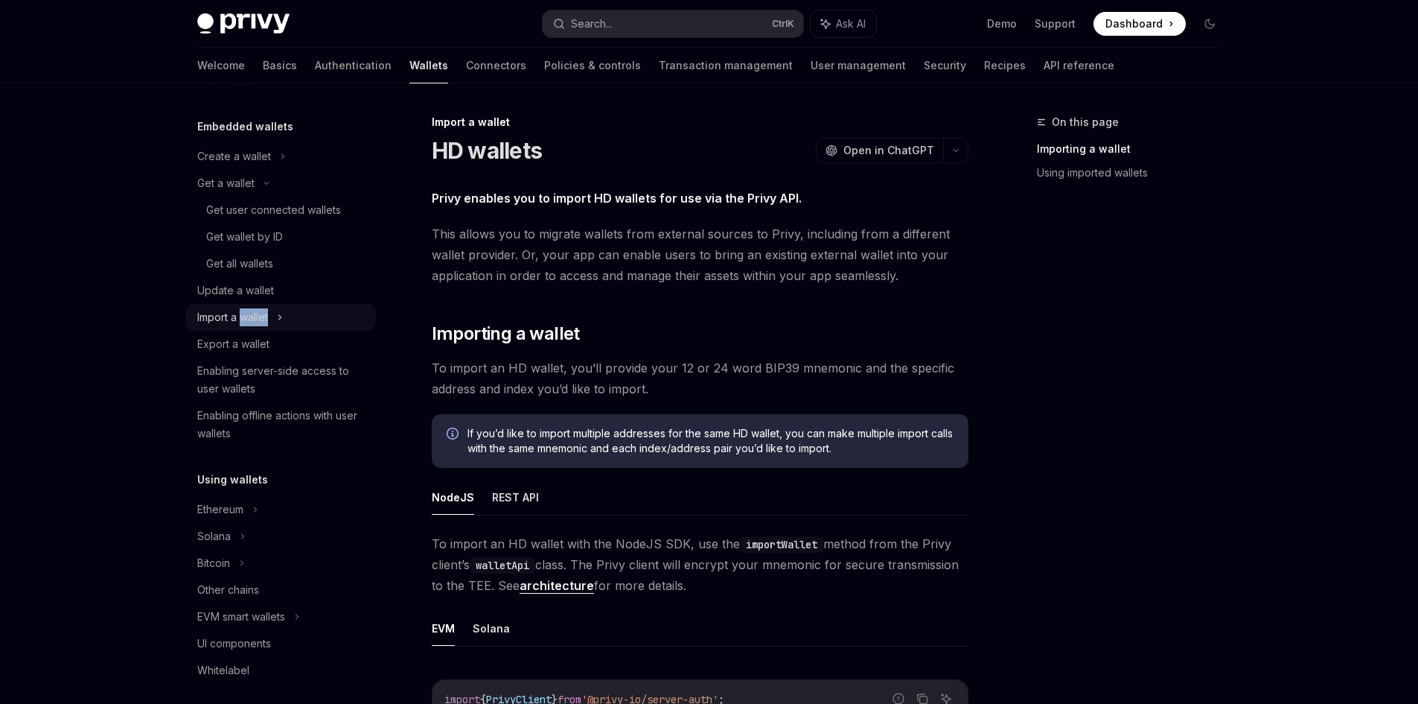
click at [261, 316] on div "Import a wallet" at bounding box center [232, 317] width 71 height 18
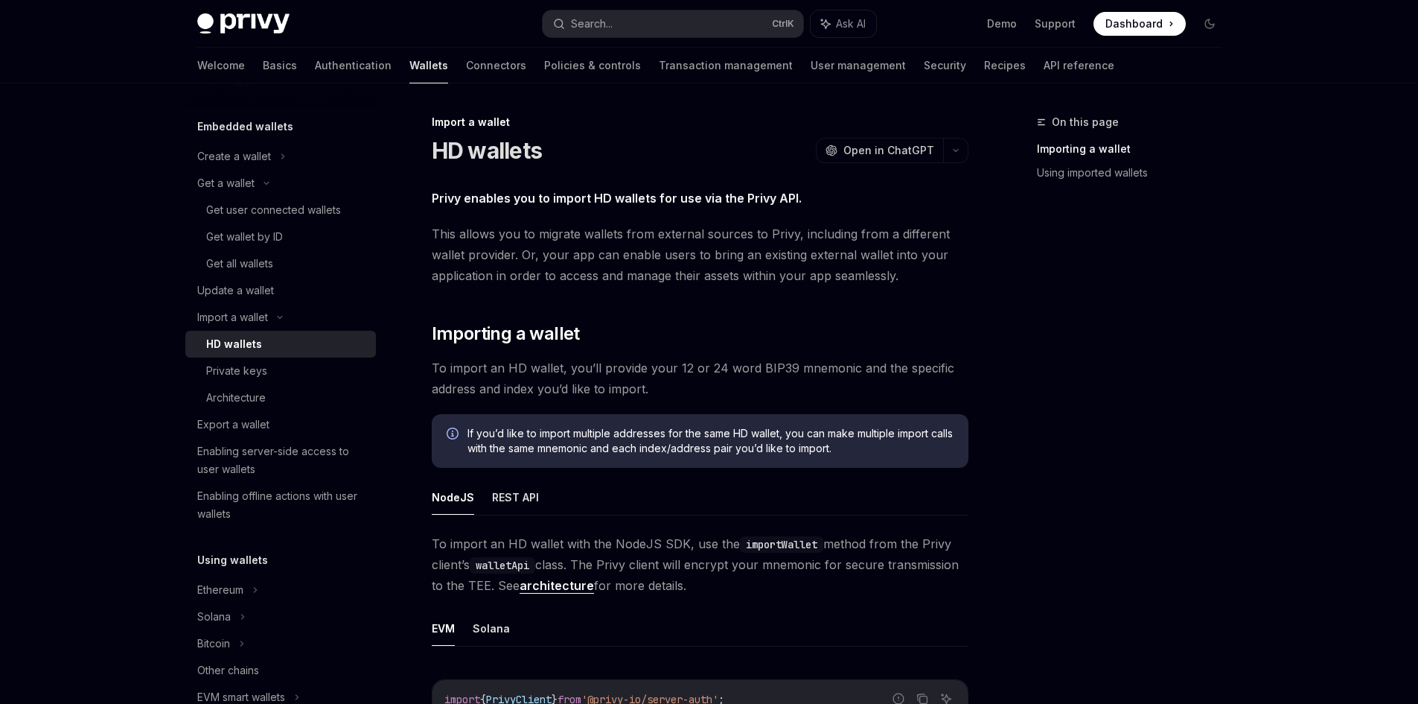
click at [91, 391] on div "Privy Docs home page Search... Ctrl K Ask AI Demo Support Dashboard Dashboard S…" at bounding box center [709, 666] width 1418 height 1333
click at [238, 259] on div "Get all wallets" at bounding box center [239, 264] width 67 height 18
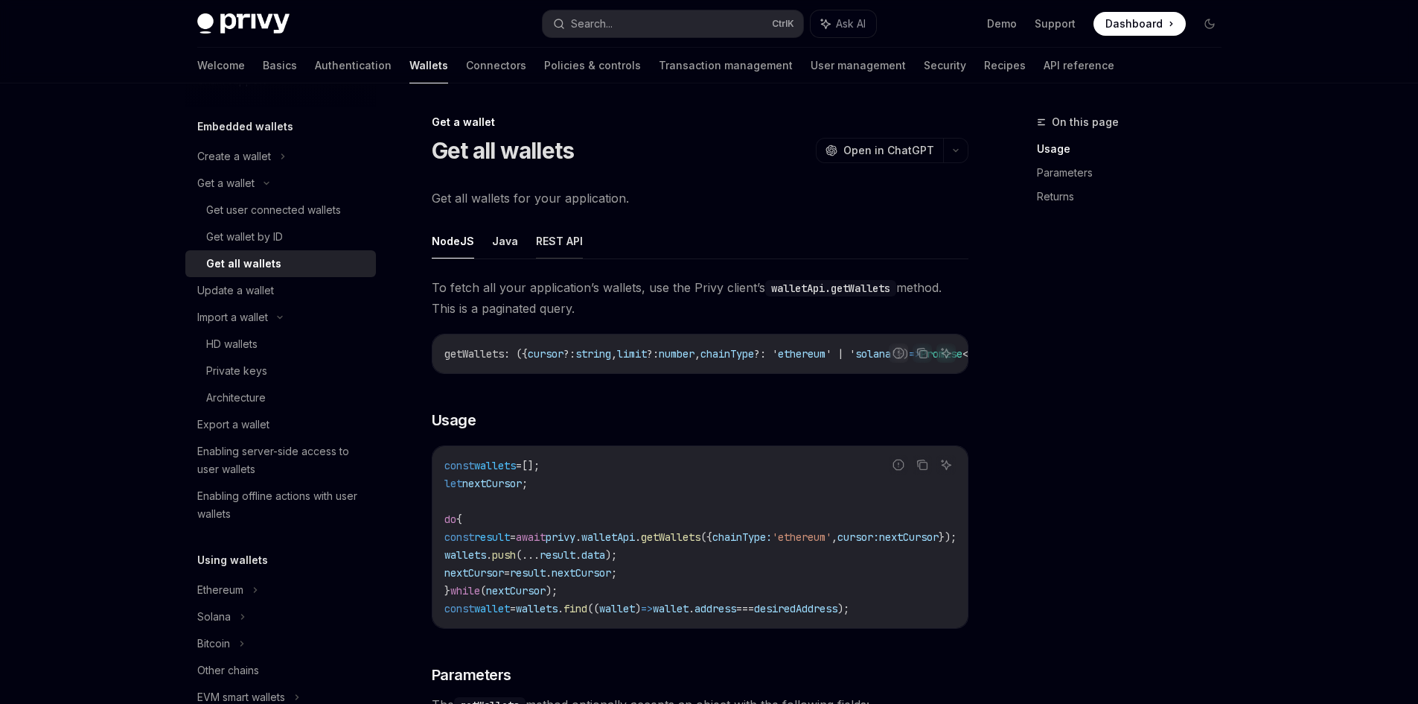
click at [565, 241] on button "REST API" at bounding box center [559, 240] width 47 height 35
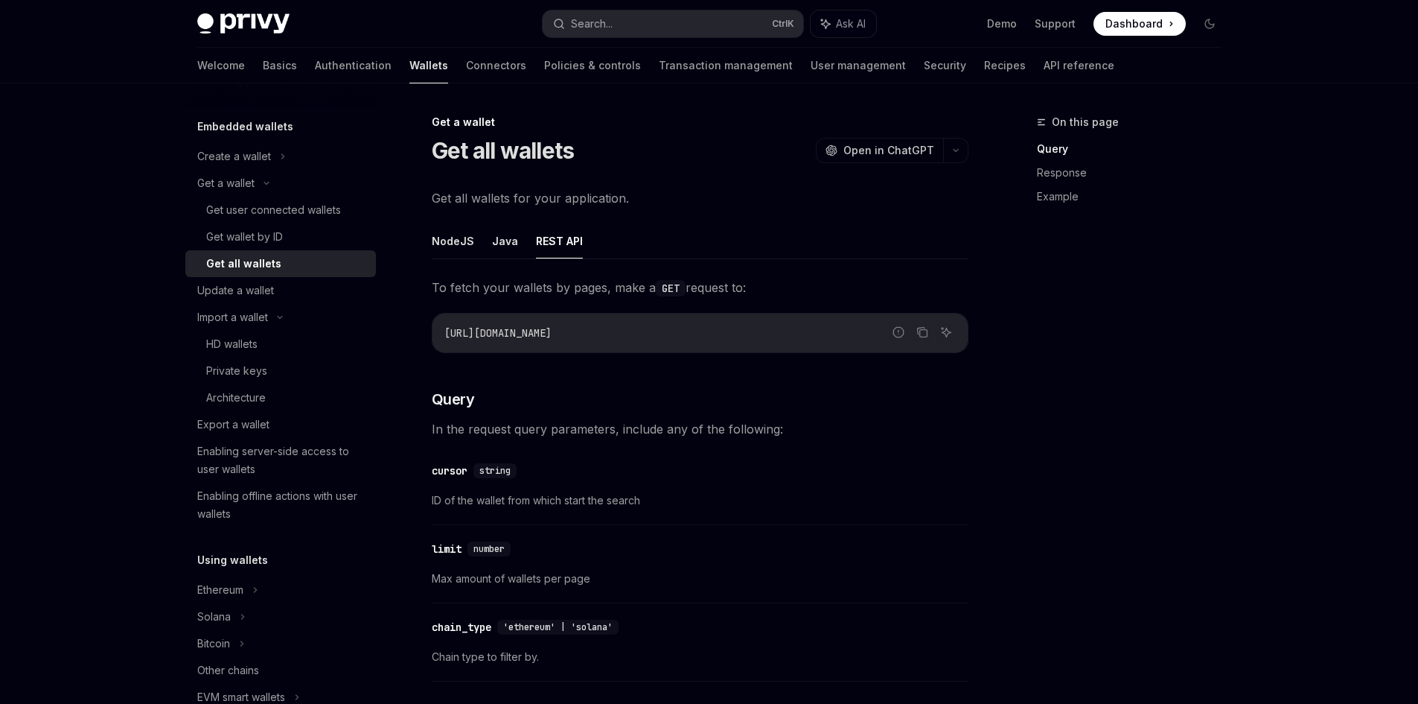
click at [560, 239] on button "REST API" at bounding box center [559, 240] width 47 height 35
click at [437, 249] on button "NodeJS" at bounding box center [453, 240] width 42 height 35
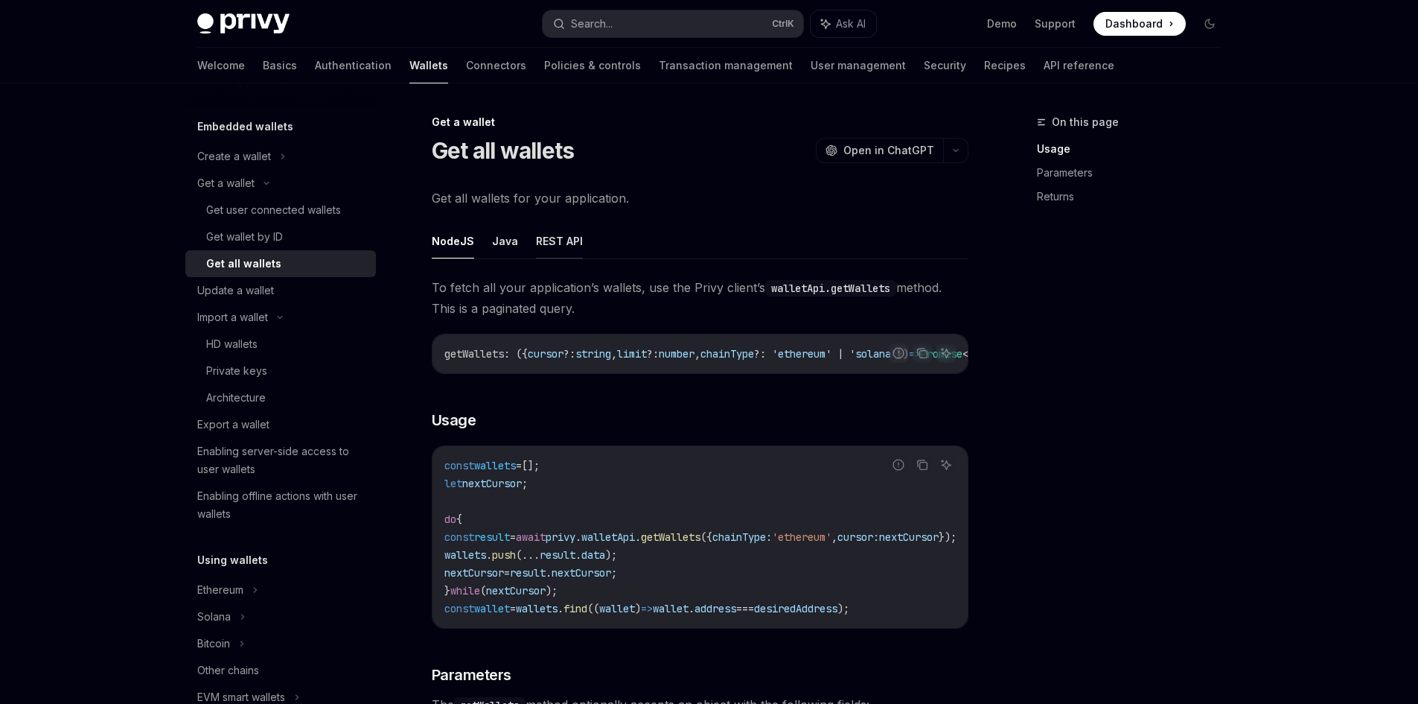
click at [563, 239] on button "REST API" at bounding box center [559, 240] width 47 height 35
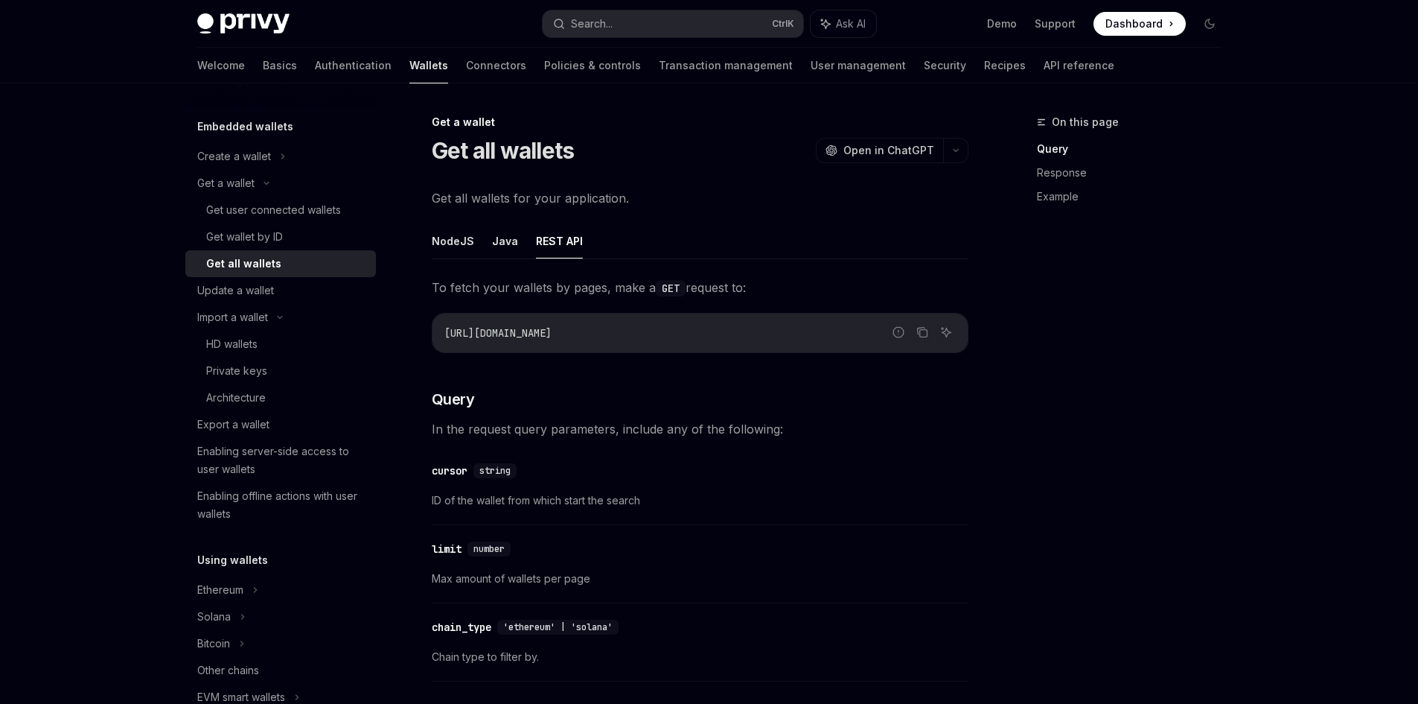
click at [492, 243] on button "Java" at bounding box center [505, 240] width 26 height 35
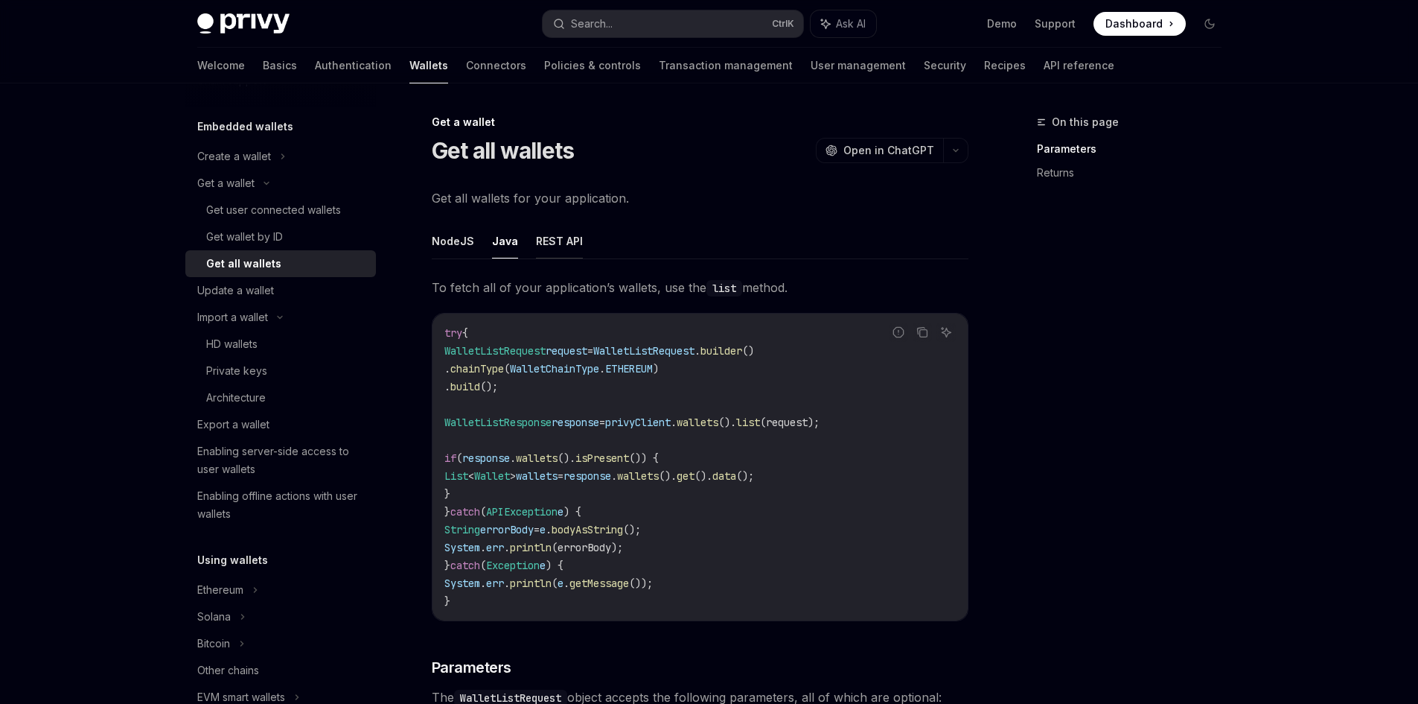
click at [552, 241] on button "REST API" at bounding box center [559, 240] width 47 height 35
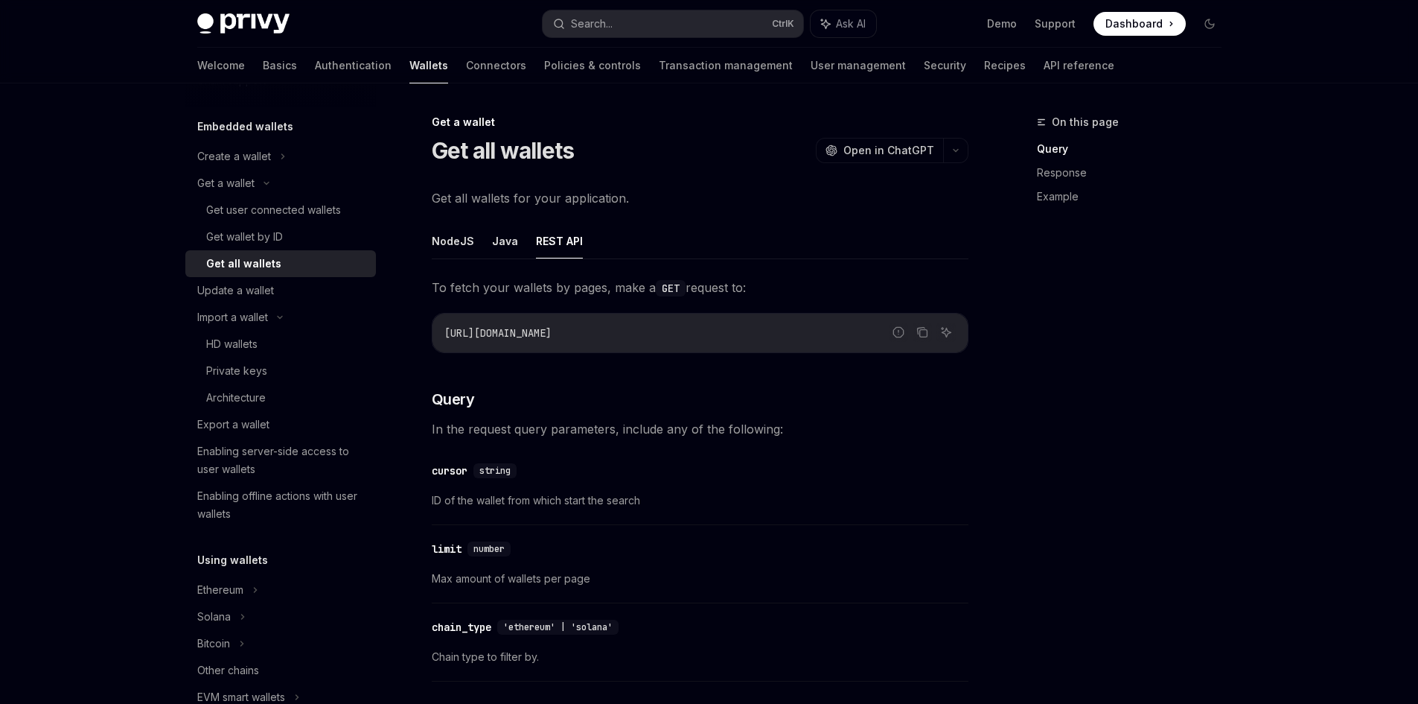
drag, startPoint x: 459, startPoint y: 331, endPoint x: 417, endPoint y: 330, distance: 41.7
click at [731, 338] on code "[URL][DOMAIN_NAME]" at bounding box center [699, 333] width 511 height 18
drag, startPoint x: 695, startPoint y: 338, endPoint x: 437, endPoint y: 331, distance: 257.7
click at [437, 331] on div "[URL][DOMAIN_NAME]" at bounding box center [700, 332] width 535 height 39
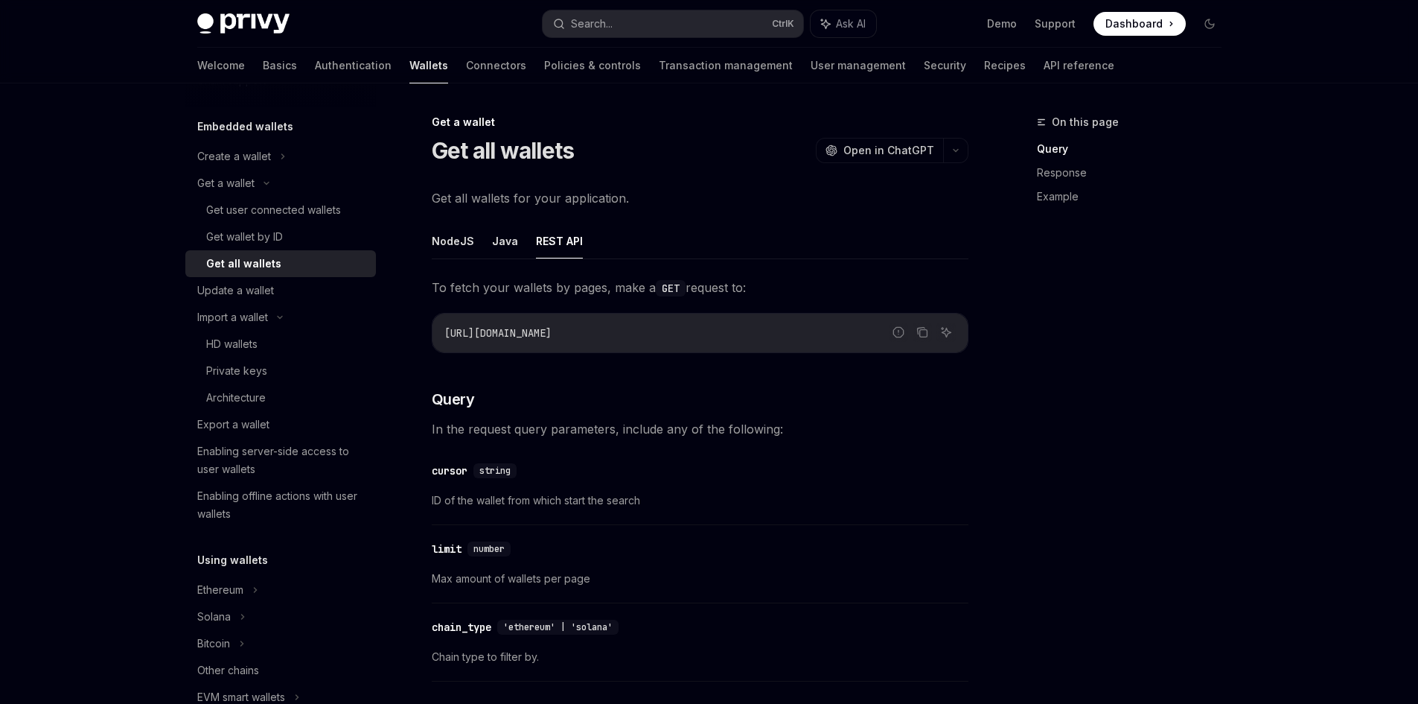
click at [934, 474] on div "​ cursor string" at bounding box center [693, 471] width 522 height 18
drag, startPoint x: 677, startPoint y: 331, endPoint x: 437, endPoint y: 331, distance: 239.7
click at [437, 331] on div "[URL][DOMAIN_NAME]" at bounding box center [700, 332] width 535 height 39
click at [437, 328] on div "[URL][DOMAIN_NAME]" at bounding box center [700, 332] width 535 height 39
click at [718, 339] on code "[URL][DOMAIN_NAME]" at bounding box center [699, 333] width 511 height 18
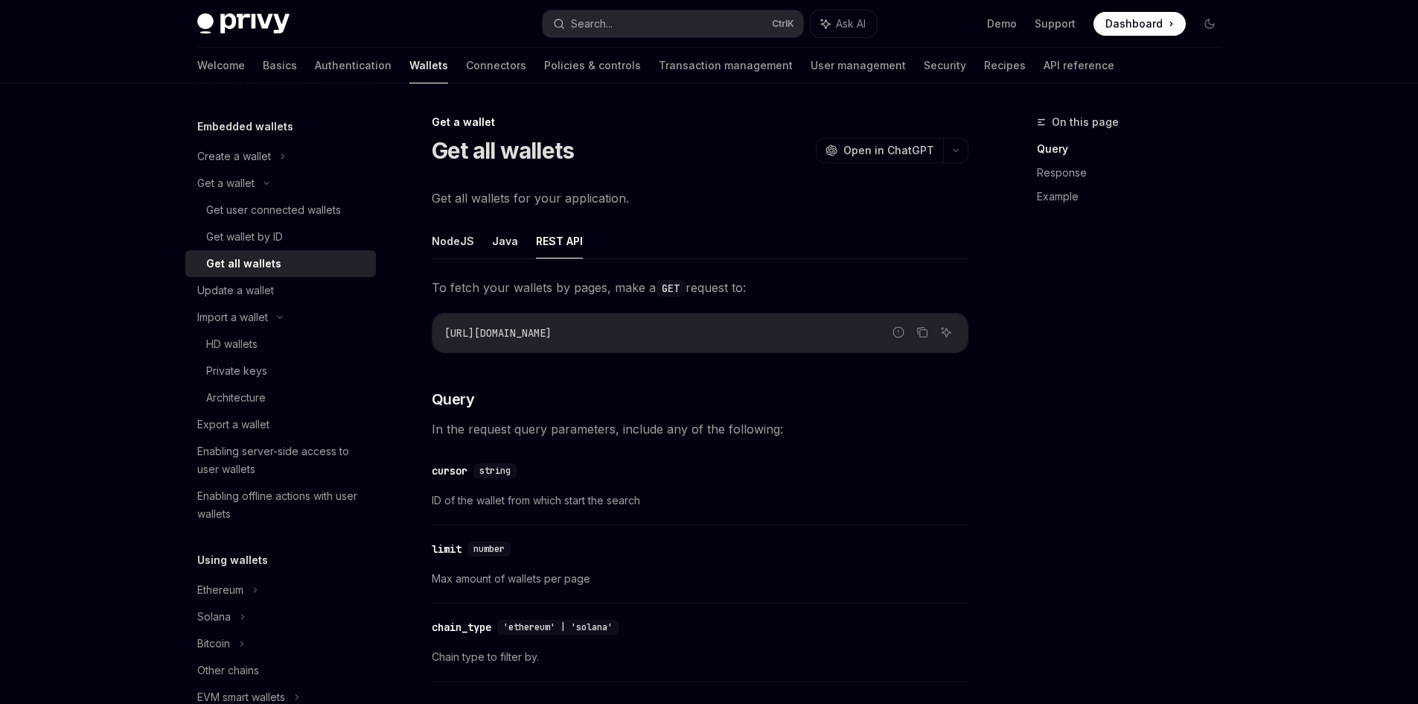
drag, startPoint x: 692, startPoint y: 337, endPoint x: 428, endPoint y: 333, distance: 264.3
click at [1123, 421] on div "On this page Query Response Example" at bounding box center [1120, 408] width 226 height 590
drag, startPoint x: 669, startPoint y: 336, endPoint x: 444, endPoint y: 332, distance: 224.9
click at [444, 332] on code "[URL][DOMAIN_NAME]" at bounding box center [699, 333] width 511 height 18
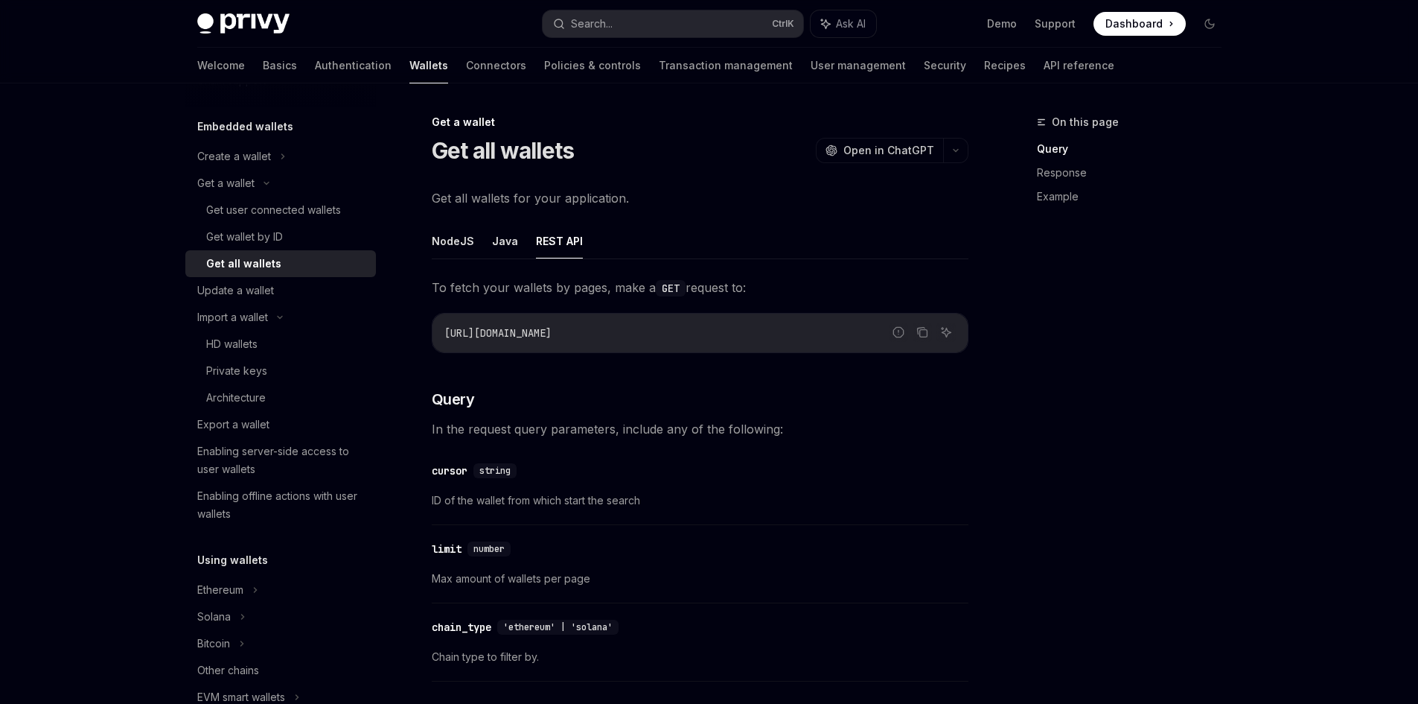
drag, startPoint x: 707, startPoint y: 335, endPoint x: 516, endPoint y: 382, distance: 197.0
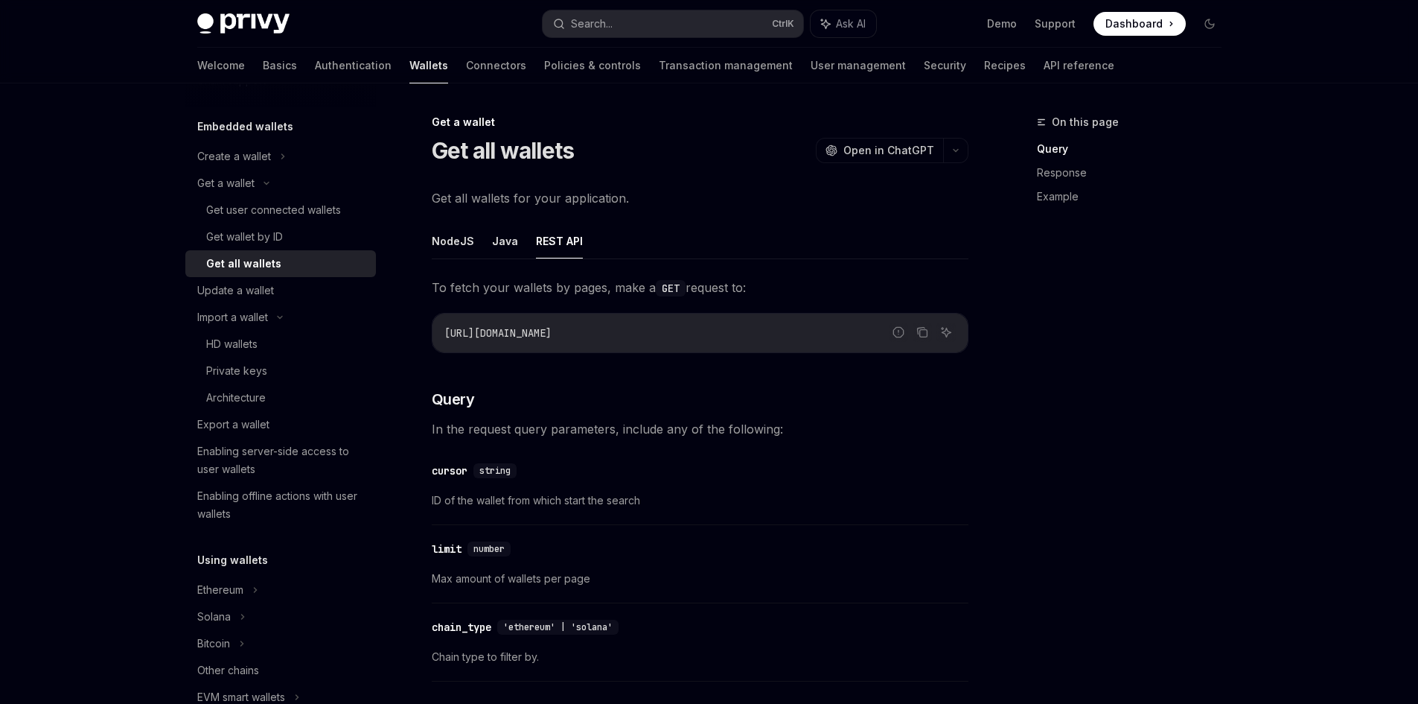
click at [1149, 464] on div "On this page Query Response Example" at bounding box center [1120, 408] width 226 height 590
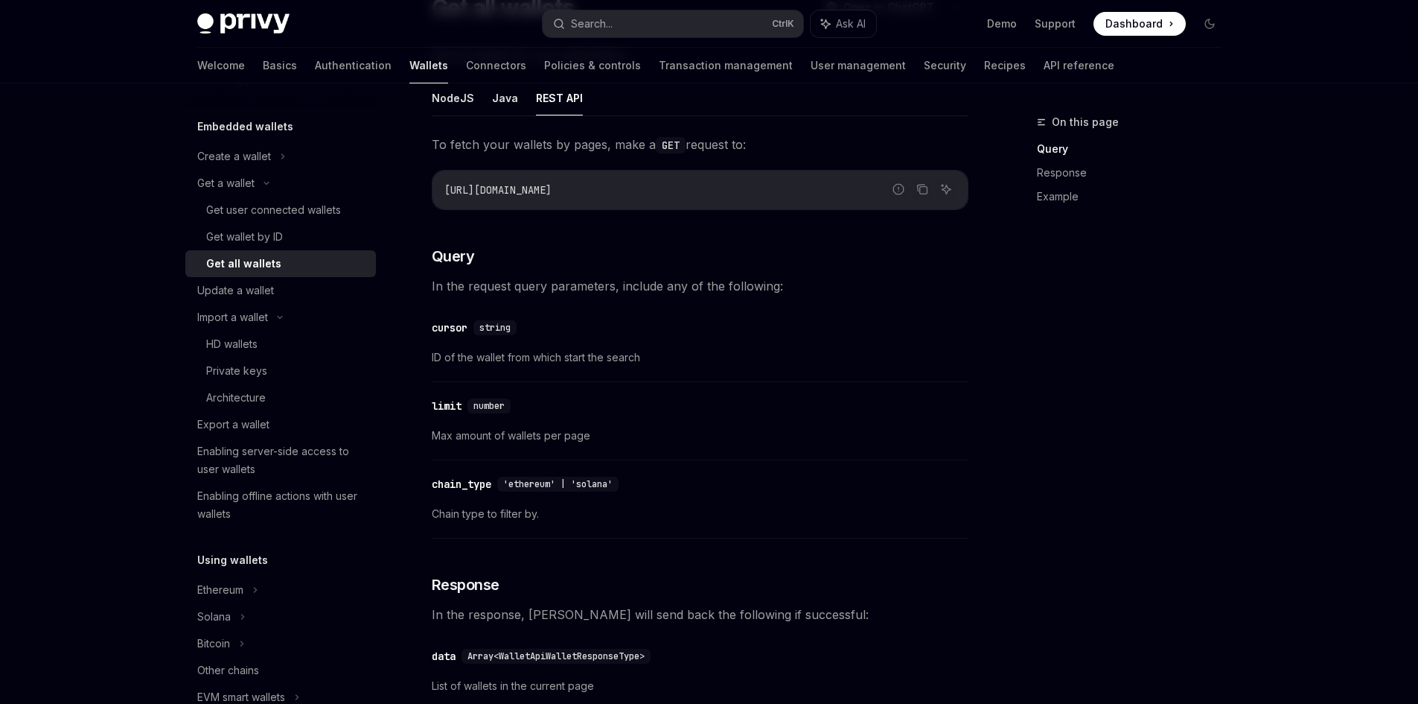
scroll to position [149, 0]
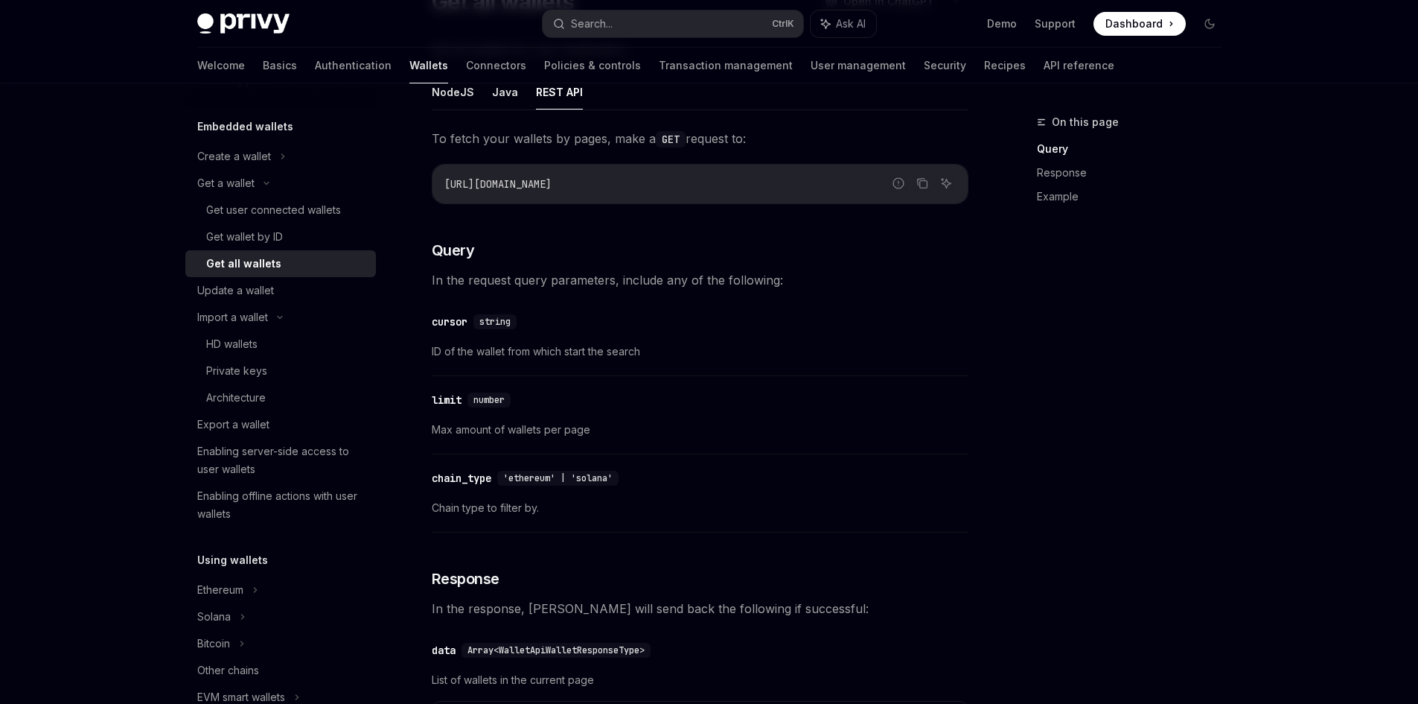
drag, startPoint x: 1158, startPoint y: 378, endPoint x: 1124, endPoint y: 392, distance: 36.4
click at [1158, 378] on div "On this page Query Response Example" at bounding box center [1120, 408] width 226 height 590
click at [841, 419] on div "​ limit number Max amount of wallets per page" at bounding box center [700, 418] width 537 height 71
click at [698, 357] on span "ID of the wallet from which start the search" at bounding box center [700, 351] width 537 height 18
click at [1056, 460] on div "On this page Query Response Example" at bounding box center [1120, 408] width 226 height 590
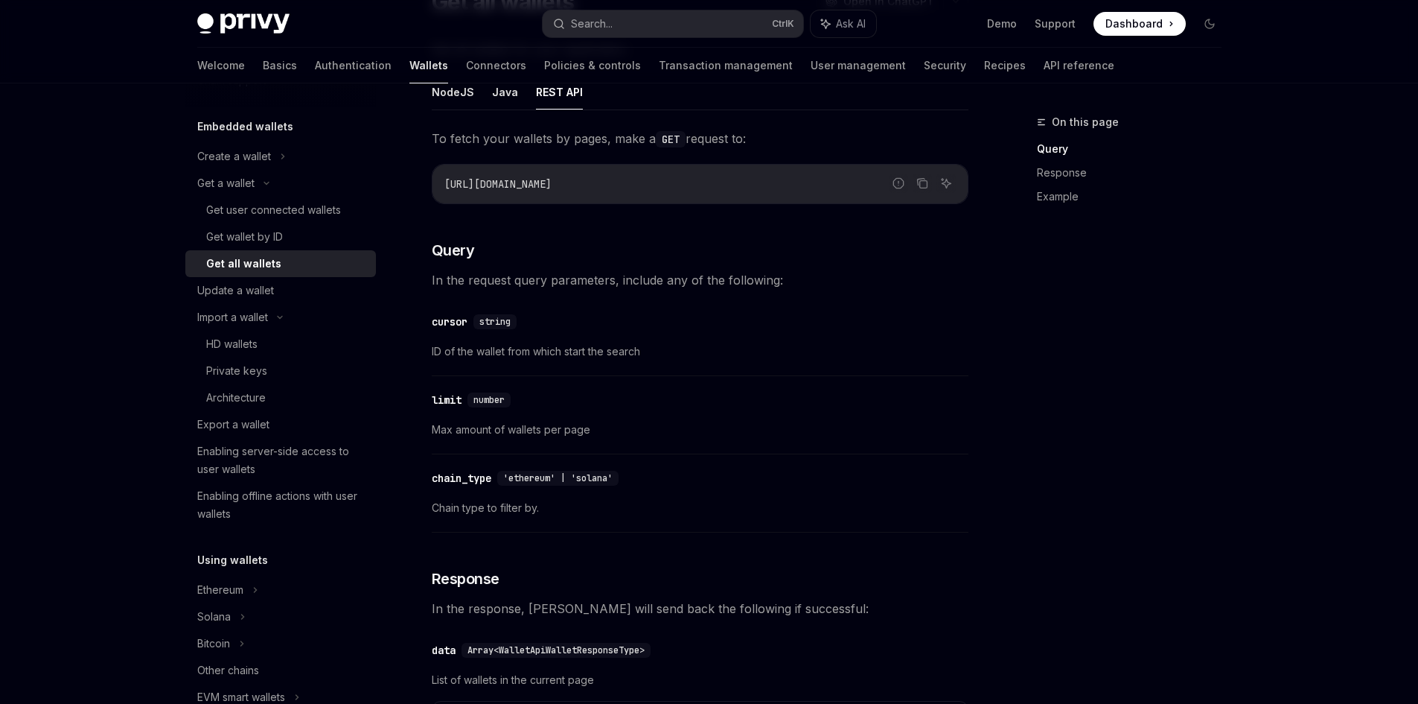
drag, startPoint x: 1143, startPoint y: 433, endPoint x: 1144, endPoint y: 442, distance: 9.8
click at [1144, 442] on div "On this page Query Response Example" at bounding box center [1120, 408] width 226 height 590
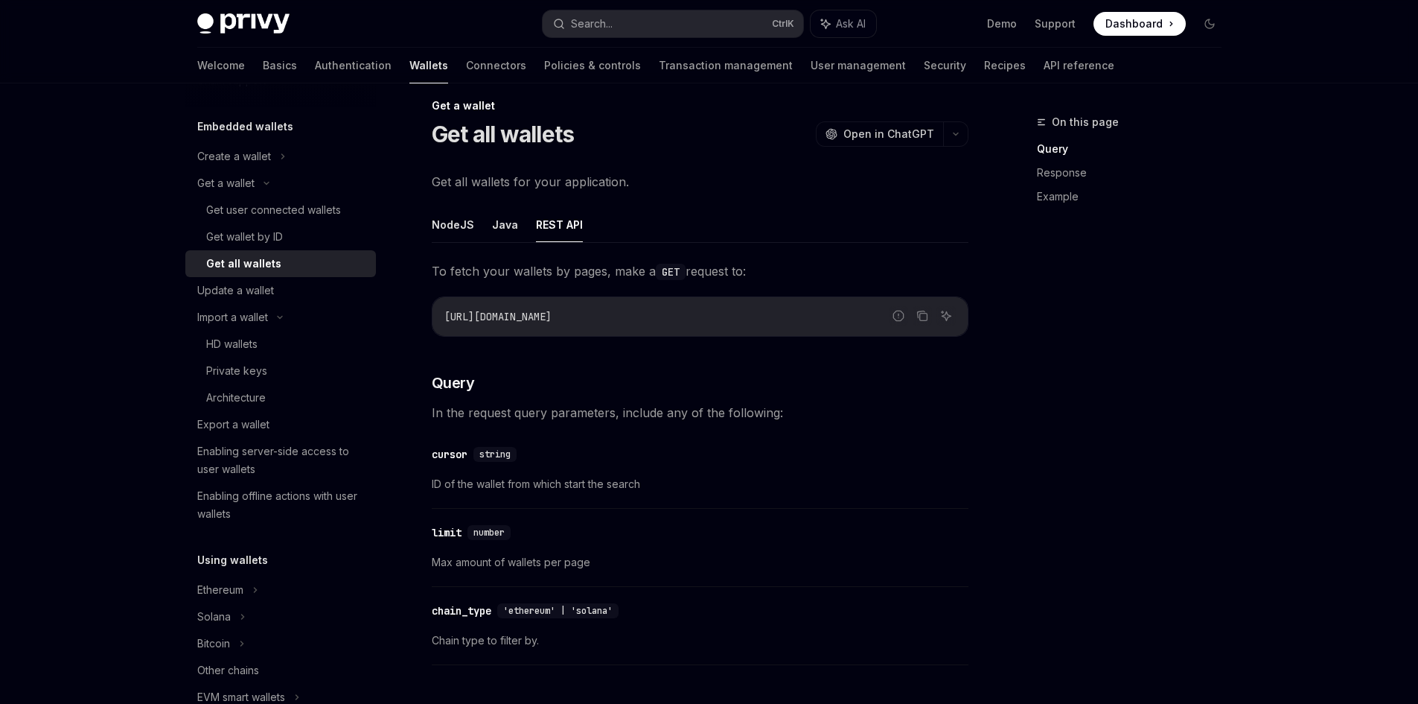
scroll to position [0, 0]
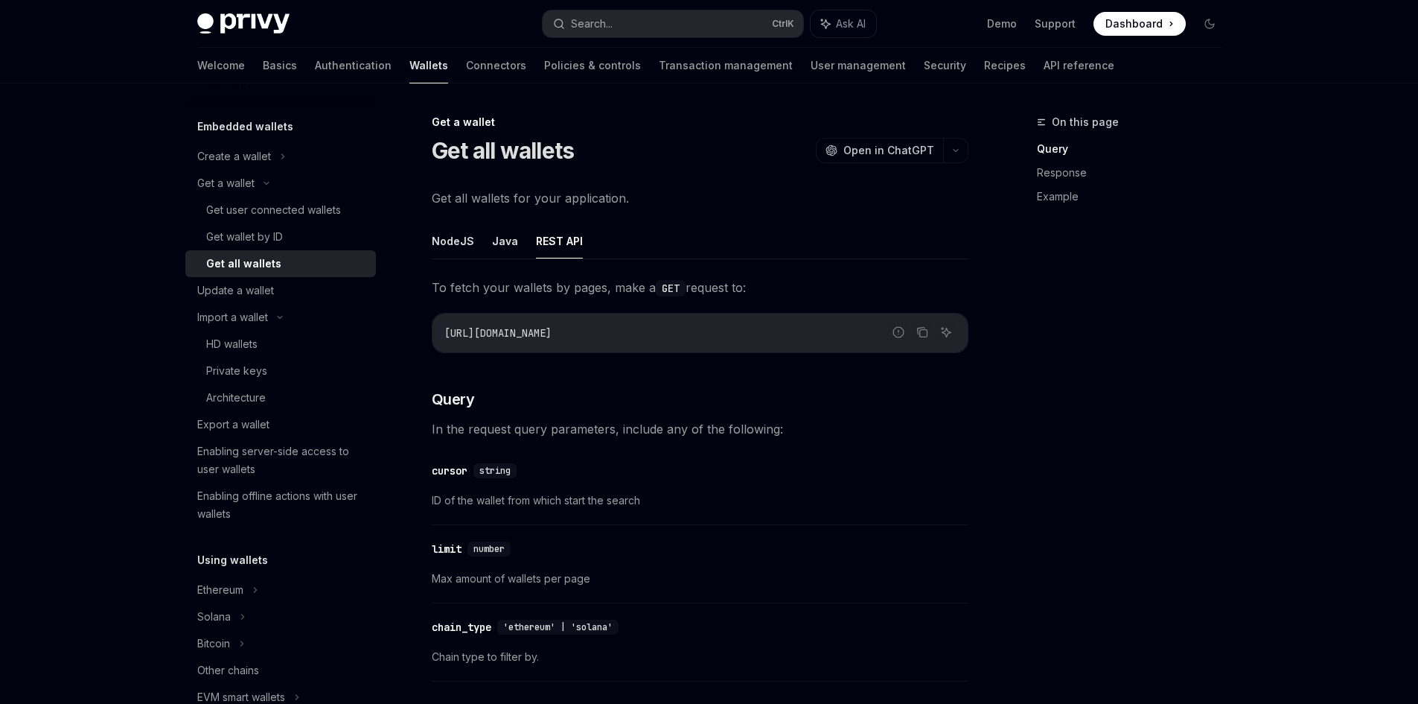
click at [1094, 468] on div "On this page Query Response Example" at bounding box center [1120, 408] width 226 height 590
click at [1034, 526] on div "On this page Query Response Example" at bounding box center [1120, 408] width 226 height 590
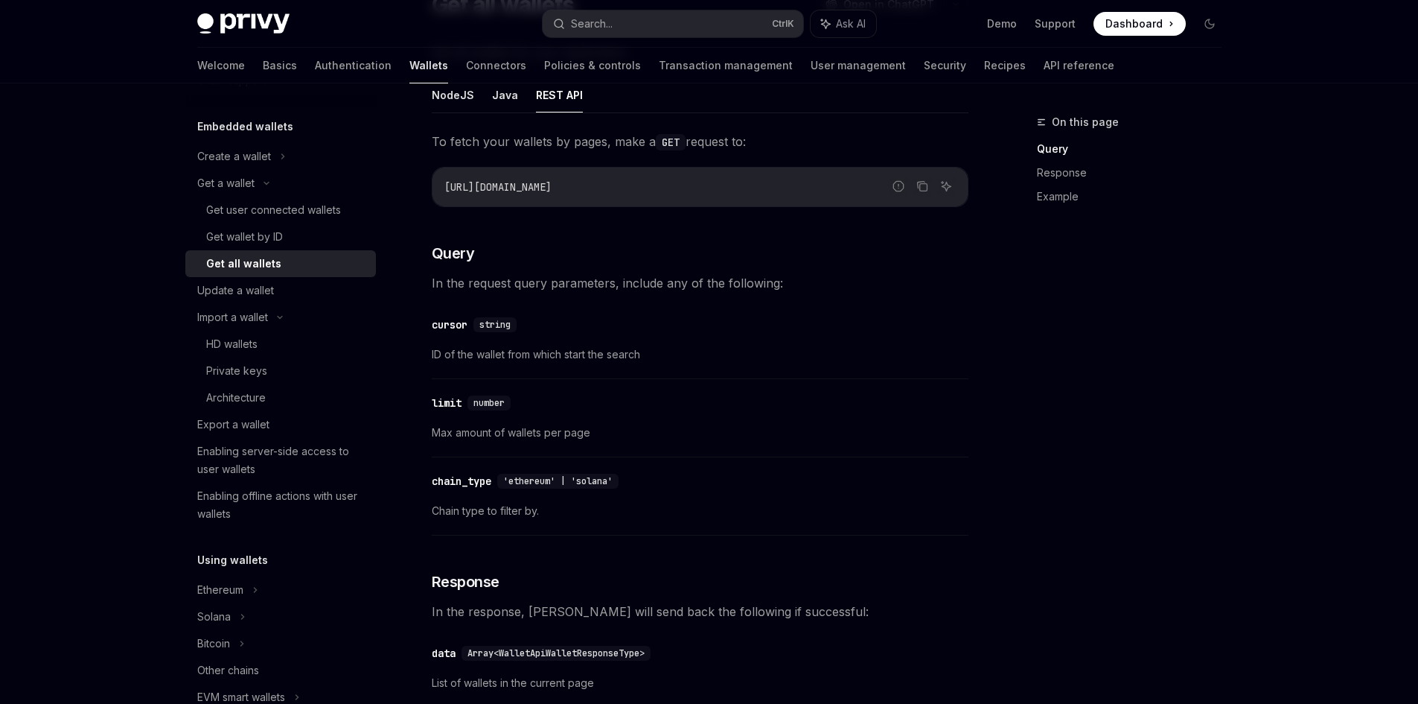
scroll to position [149, 0]
click at [934, 431] on span "Max amount of wallets per page" at bounding box center [700, 430] width 537 height 18
click at [482, 319] on span "string" at bounding box center [494, 322] width 31 height 12
click at [1196, 497] on div "On this page Query Response Example" at bounding box center [1120, 408] width 226 height 590
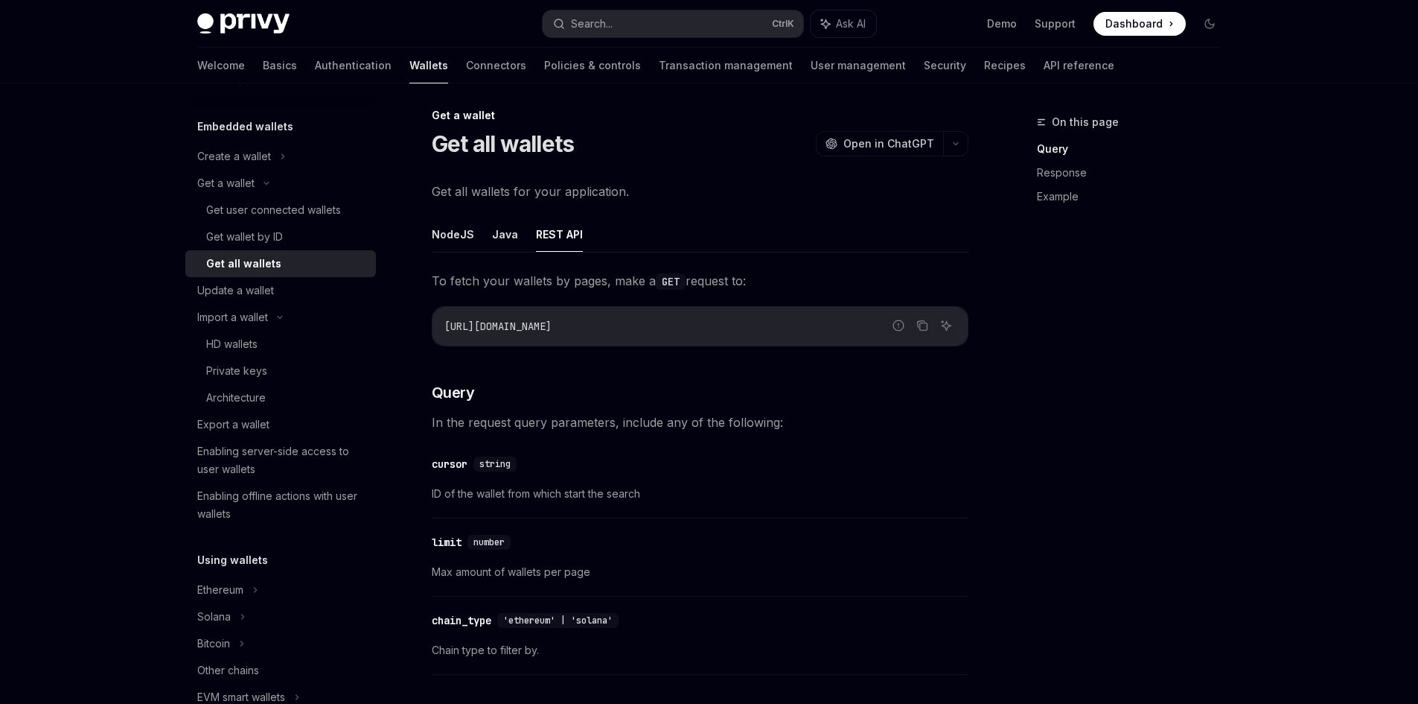
scroll to position [0, 0]
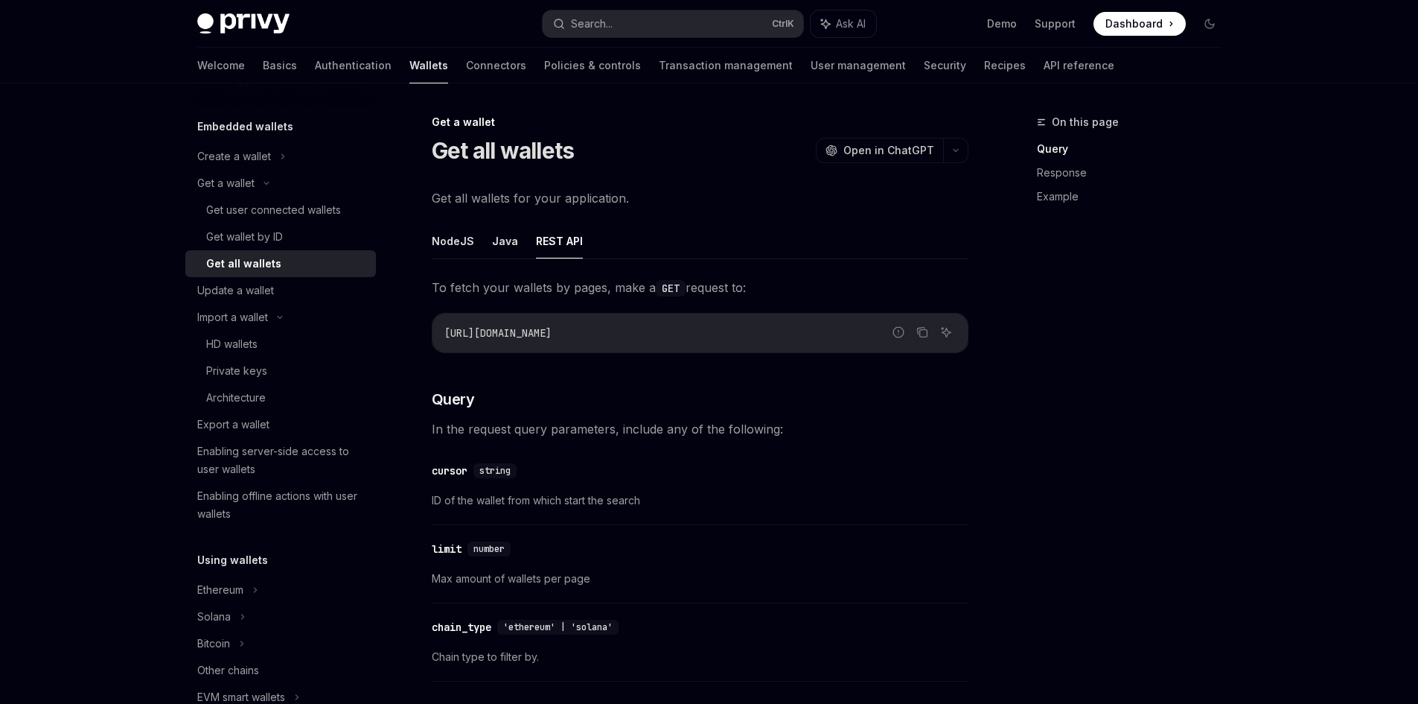
drag, startPoint x: 1051, startPoint y: 438, endPoint x: 933, endPoint y: 328, distance: 161.7
click at [1049, 435] on div "On this page Query Response Example" at bounding box center [1120, 408] width 226 height 590
click at [945, 329] on icon "Ask AI" at bounding box center [946, 332] width 12 height 12
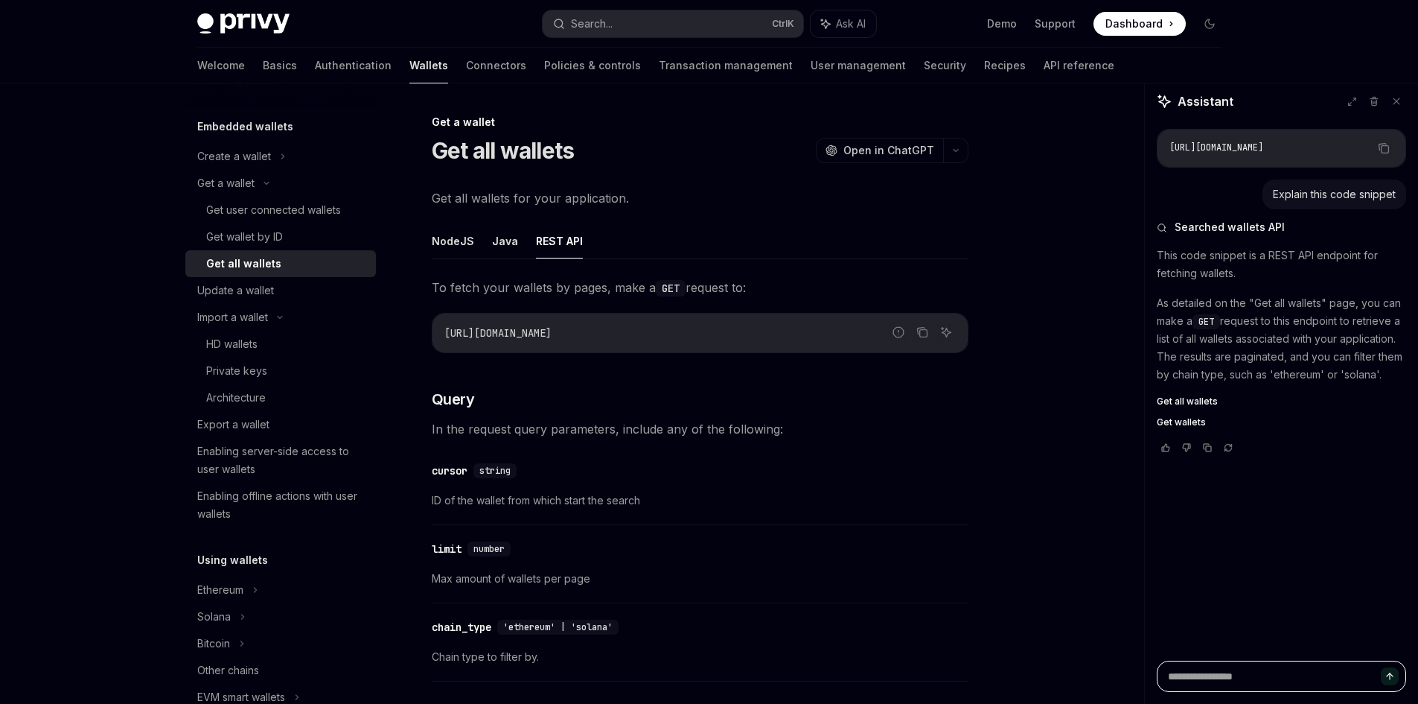
type textarea "*"
click at [1174, 401] on span "Get all wallets" at bounding box center [1187, 401] width 61 height 12
click at [1234, 677] on textarea at bounding box center [1281, 675] width 249 height 31
